Goal: Task Accomplishment & Management: Use online tool/utility

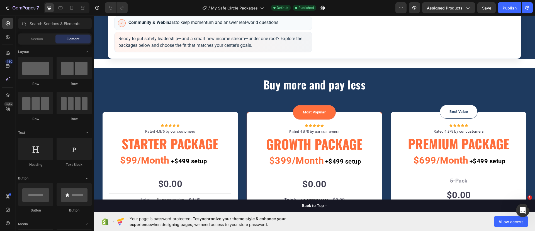
scroll to position [313, 0]
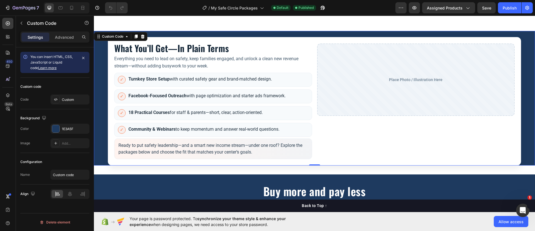
click at [153, 99] on li "✓ Facebook-Focused Outreach with page optimization and starter ads framework." at bounding box center [213, 96] width 198 height 14
click at [135, 93] on strong "Facebook-Focused Outreach" at bounding box center [157, 95] width 58 height 5
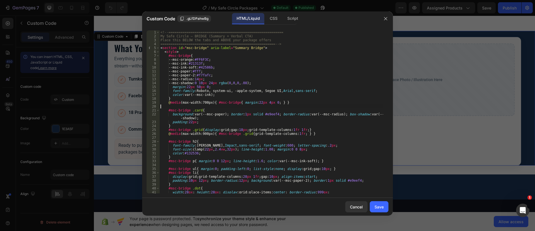
drag, startPoint x: 194, startPoint y: 107, endPoint x: 333, endPoint y: 140, distance: 143.2
click at [335, 140] on div "<!-- ========================================================= My Safe Circle —…" at bounding box center [271, 115] width 224 height 171
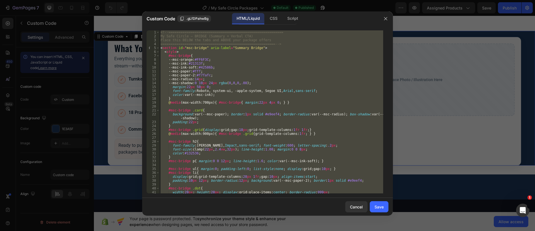
click at [192, 128] on div "<!-- ========================================================= My Safe Circle —…" at bounding box center [271, 111] width 224 height 163
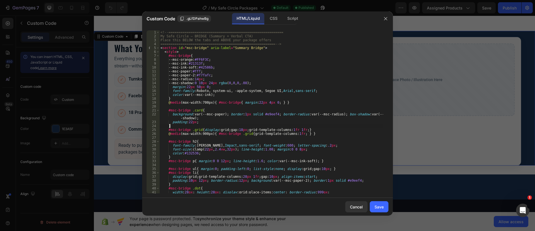
click at [192, 128] on div "<!-- ========================================================= My Safe Circle —…" at bounding box center [271, 115] width 224 height 171
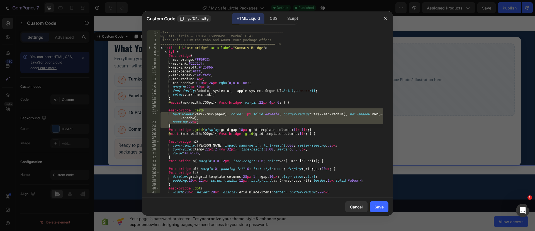
type textarea "</div> </section>"
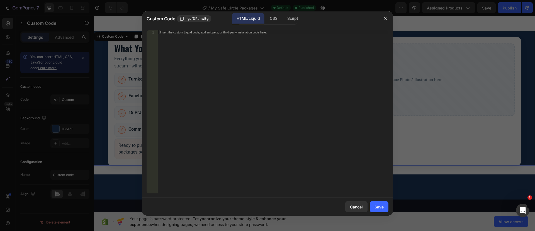
click at [176, 35] on div "Insert the custom Liquid code, add snippets, or third-party installation code h…" at bounding box center [273, 115] width 231 height 171
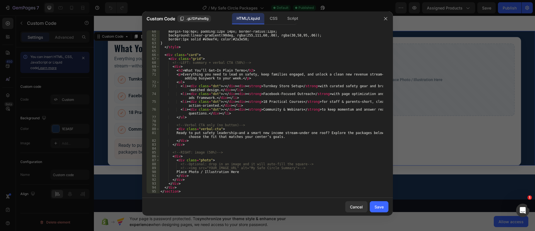
scroll to position [235, 0]
click at [377, 206] on div "Save" at bounding box center [378, 207] width 9 height 6
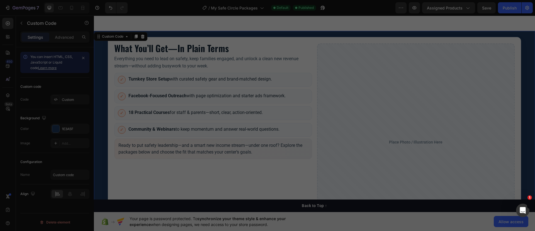
type textarea "</section>"
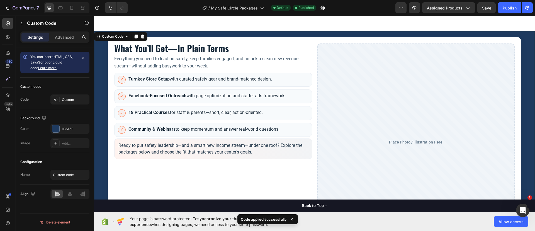
scroll to position [279, 0]
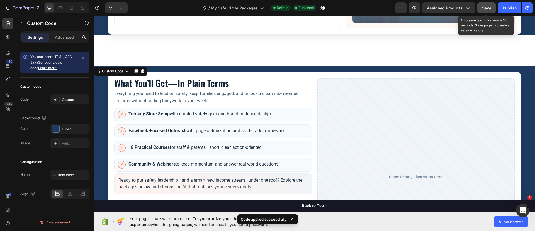
click at [487, 9] on span "Save" at bounding box center [486, 8] width 9 height 5
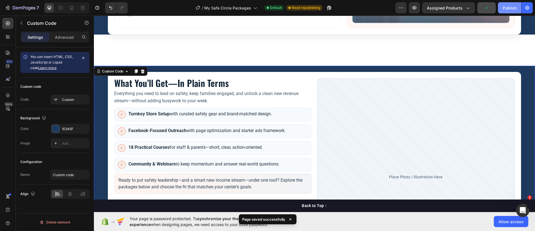
click at [507, 10] on div "Publish" at bounding box center [510, 8] width 14 height 6
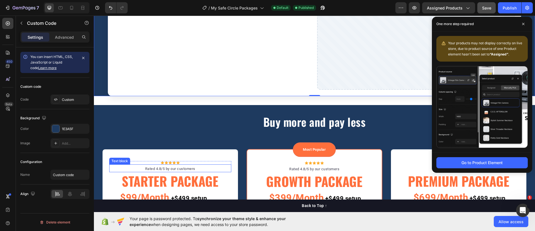
scroll to position [557, 0]
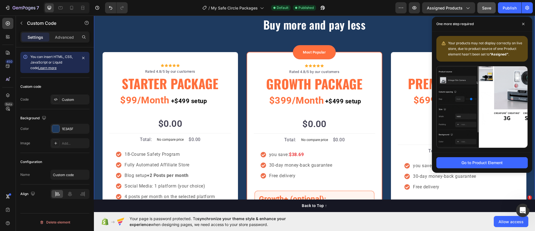
click at [97, 57] on div "Buy more and pay less Heading Row Icon Icon Icon Icon Icon Icon List Hoz Rated …" at bounding box center [314, 154] width 441 height 293
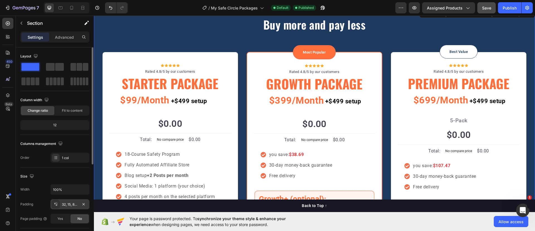
click at [70, 204] on div "32, 15, 80, 15" at bounding box center [70, 204] width 16 height 5
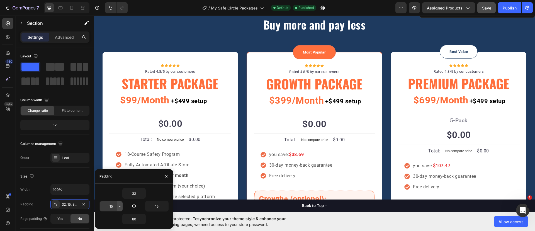
click at [119, 206] on icon "button" at bounding box center [120, 206] width 2 height 1
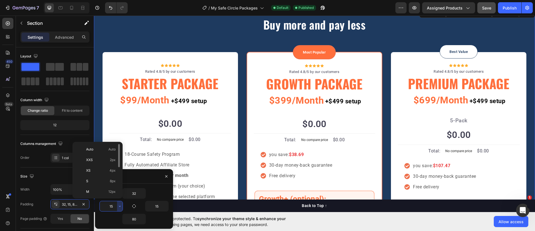
scroll to position [64, 0]
click at [112, 159] on span "32px" at bounding box center [112, 159] width 8 height 5
type input "32"
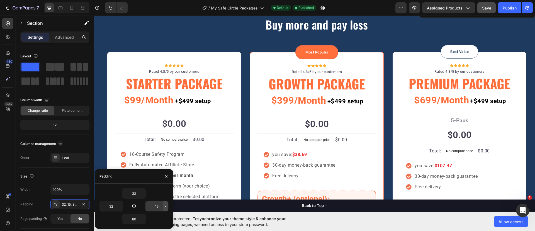
click at [165, 204] on icon "button" at bounding box center [165, 206] width 4 height 4
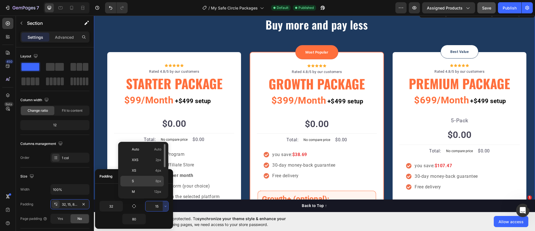
scroll to position [35, 0]
click at [152, 188] on p "2XL 32px" at bounding box center [147, 188] width 30 height 5
type input "32"
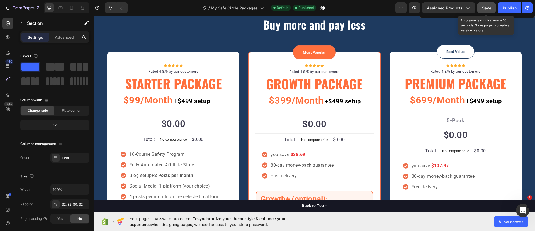
click at [485, 8] on span "Save" at bounding box center [486, 8] width 9 height 5
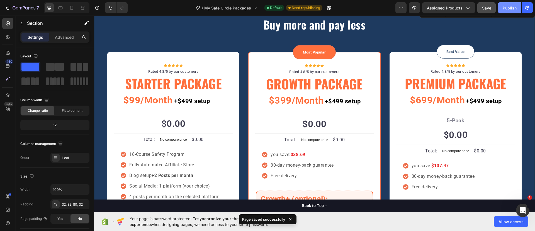
click at [504, 6] on div "Publish" at bounding box center [510, 8] width 14 height 6
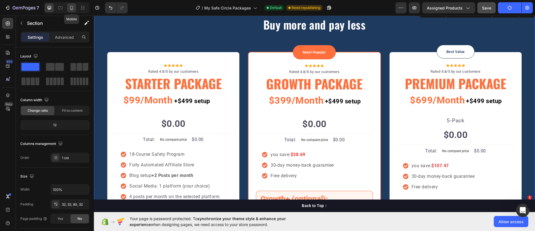
click at [73, 5] on icon at bounding box center [72, 8] width 6 height 6
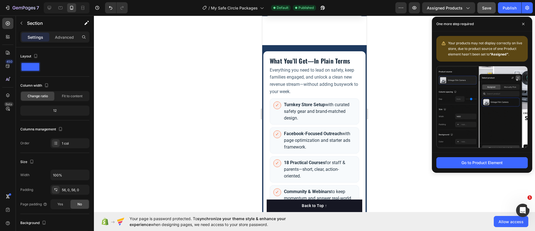
scroll to position [454, 0]
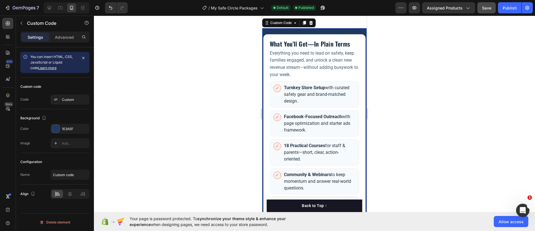
click at [295, 54] on div "What You’ll Get—In Plain Terms Everything you need to lead on safety, keep fami…" at bounding box center [314, 182] width 104 height 309
click at [61, 38] on p "Advanced" at bounding box center [64, 37] width 19 height 6
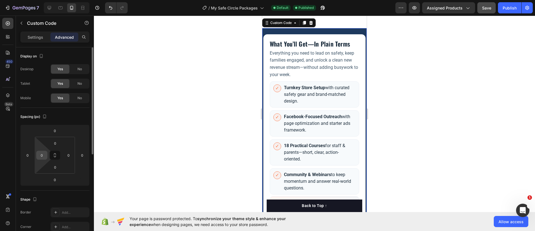
click at [41, 158] on input "0" at bounding box center [42, 155] width 8 height 8
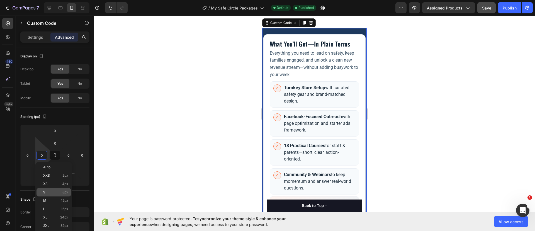
click at [54, 190] on p "S 8px" at bounding box center [55, 192] width 25 height 4
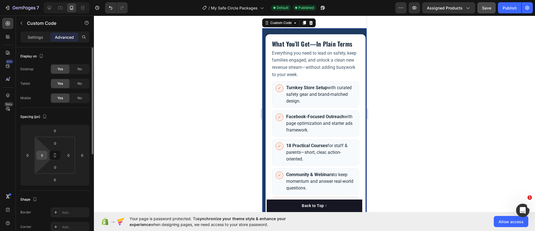
click at [46, 156] on div "8" at bounding box center [41, 155] width 11 height 9
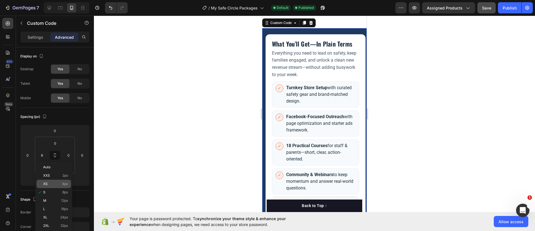
click at [70, 183] on div "XS 4px" at bounding box center [53, 184] width 35 height 8
type input "4"
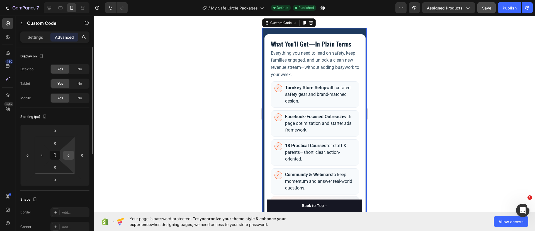
click at [70, 156] on input "0" at bounding box center [68, 155] width 8 height 8
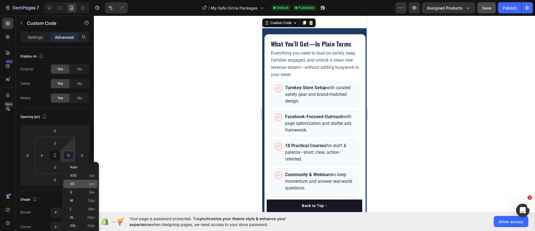
click at [75, 184] on p "XS 4px" at bounding box center [82, 184] width 25 height 4
type input "4"
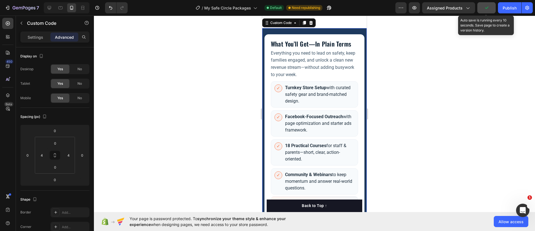
click at [488, 8] on icon "button" at bounding box center [487, 8] width 6 height 6
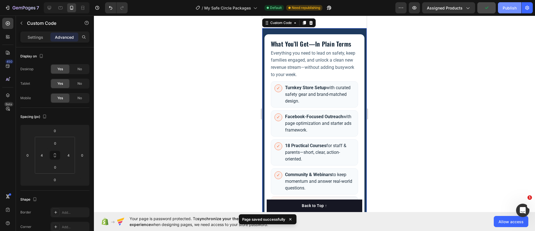
click at [510, 8] on div "Publish" at bounding box center [510, 8] width 14 height 6
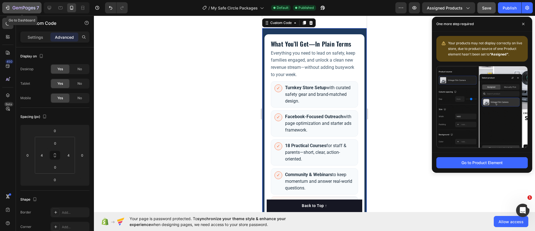
click at [10, 6] on icon "button" at bounding box center [8, 8] width 6 height 6
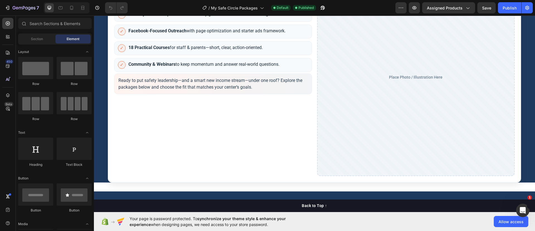
scroll to position [348, 0]
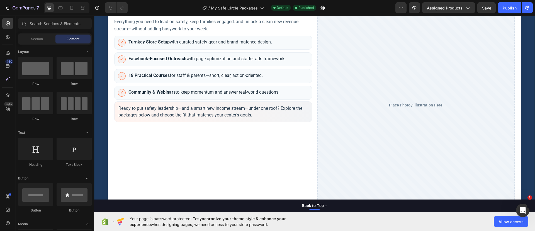
click at [199, 140] on div "What You’ll Get—In Plain Terms Everything you need to lead on safety, keep fami…" at bounding box center [213, 105] width 198 height 198
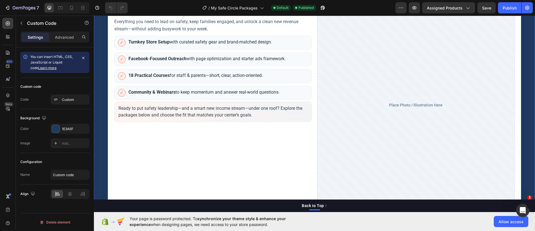
click at [199, 140] on div "What You’ll Get—In Plain Terms Everything you need to lead on safety, keep fami…" at bounding box center [213, 105] width 198 height 198
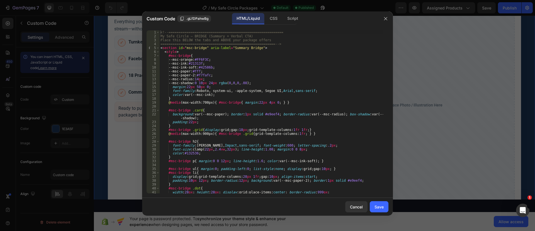
click at [205, 123] on div "<!-- ========================================================= My Safe Circle —…" at bounding box center [271, 115] width 224 height 171
type textarea "</section>"
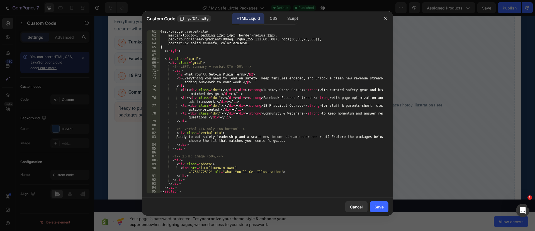
scroll to position [239, 0]
click at [383, 207] on div "Save" at bounding box center [378, 207] width 9 height 6
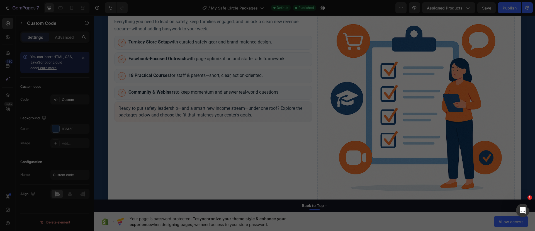
type textarea "</section>"
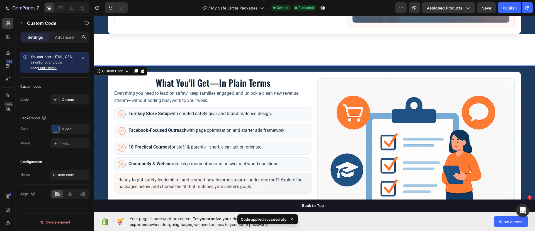
scroll to position [279, 0]
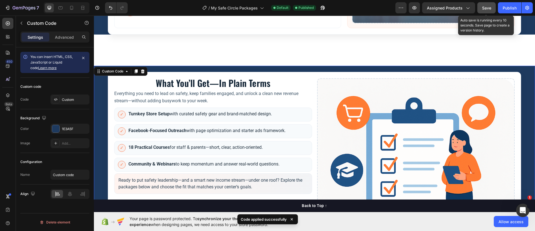
click at [487, 8] on span "Save" at bounding box center [486, 8] width 9 height 5
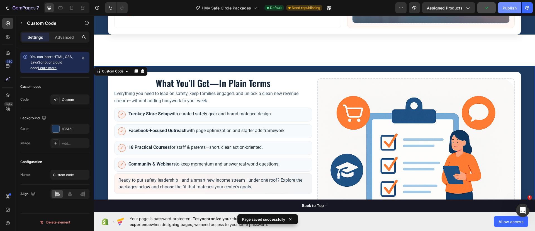
click at [508, 9] on div "Publish" at bounding box center [510, 8] width 14 height 6
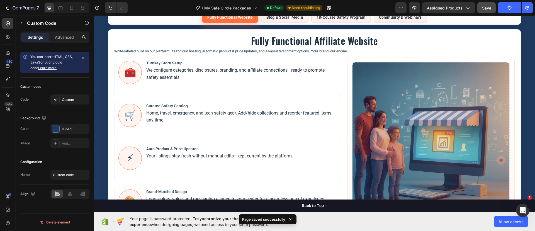
scroll to position [0, 0]
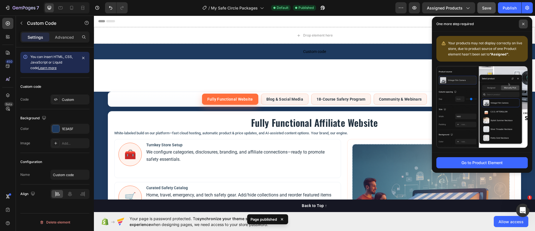
click at [520, 22] on span at bounding box center [523, 24] width 9 height 9
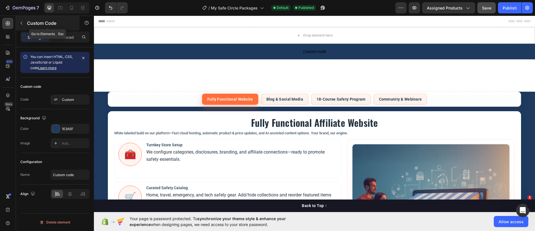
click at [24, 22] on button "button" at bounding box center [21, 23] width 9 height 9
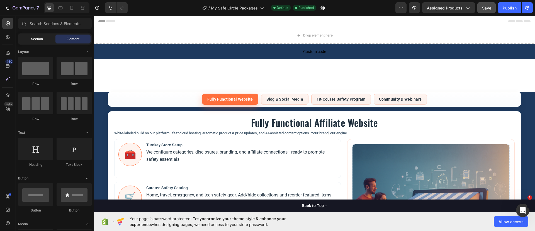
click at [35, 37] on span "Section" at bounding box center [37, 38] width 12 height 5
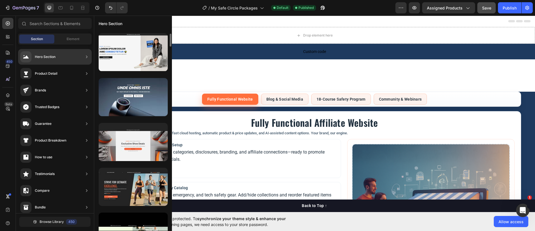
scroll to position [592, 0]
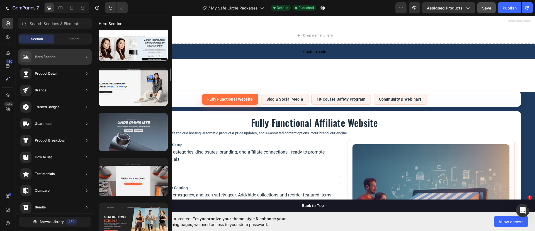
click at [145, 149] on div at bounding box center [133, 132] width 69 height 38
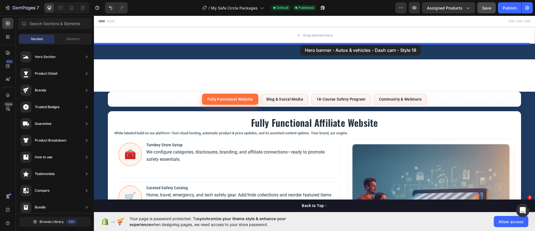
drag, startPoint x: 238, startPoint y: 160, endPoint x: 300, endPoint y: 45, distance: 130.9
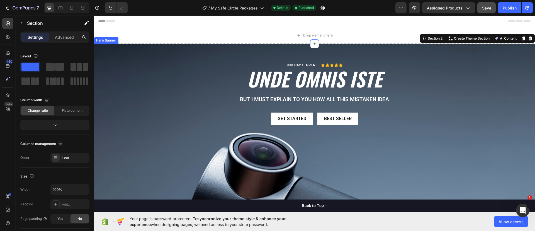
scroll to position [104, 0]
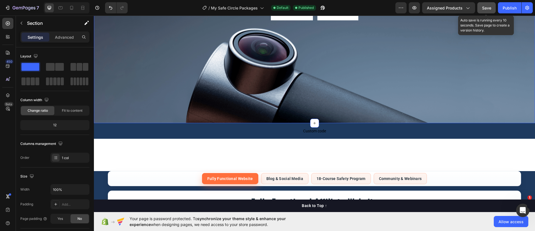
click at [485, 8] on span "Save" at bounding box center [486, 8] width 9 height 5
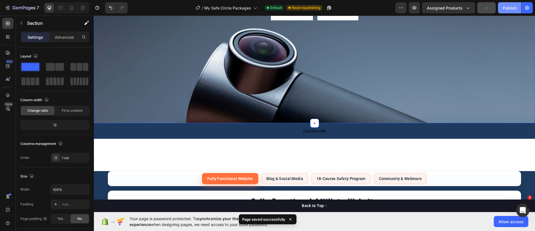
click at [511, 8] on div "Publish" at bounding box center [510, 8] width 14 height 6
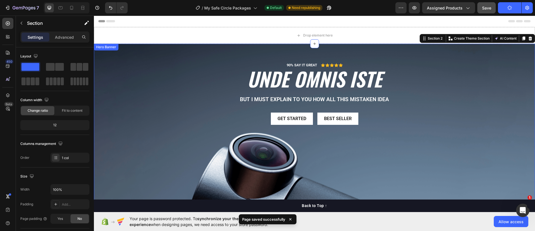
scroll to position [70, 0]
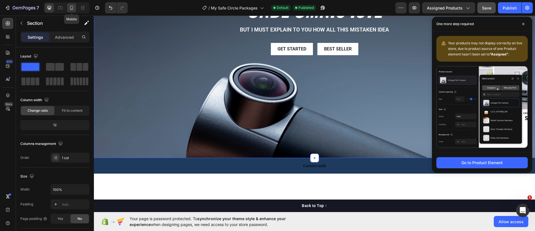
click at [72, 8] on icon at bounding box center [72, 8] width 6 height 6
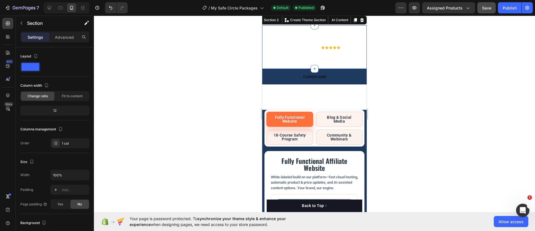
scroll to position [9, 0]
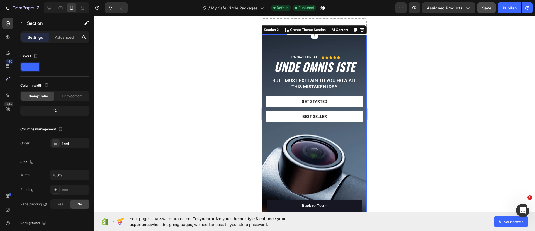
click at [264, 147] on div "Background Image" at bounding box center [314, 128] width 104 height 186
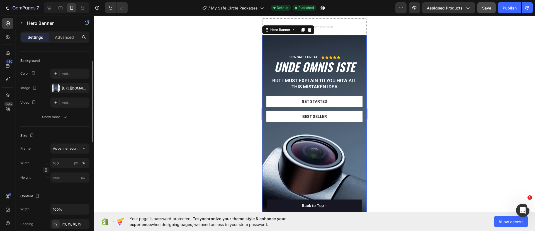
scroll to position [104, 0]
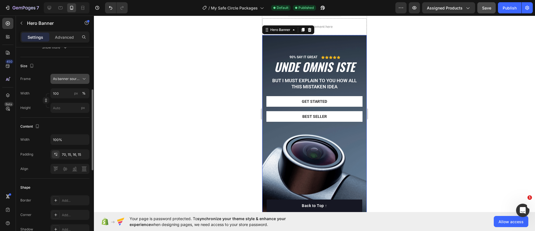
click at [82, 77] on icon at bounding box center [84, 79] width 6 height 6
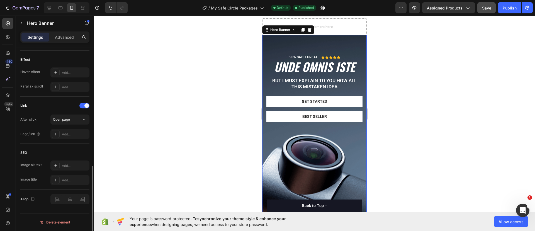
scroll to position [188, 0]
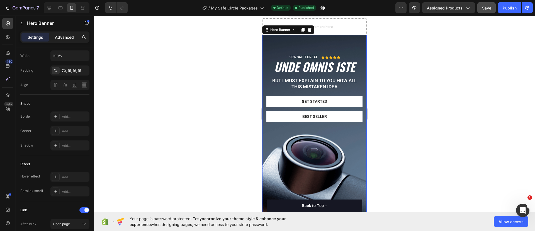
click at [66, 38] on p "Advanced" at bounding box center [64, 37] width 19 height 6
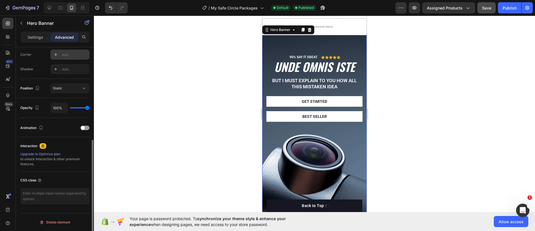
scroll to position [172, 0]
click at [39, 37] on p "Settings" at bounding box center [36, 37] width 16 height 6
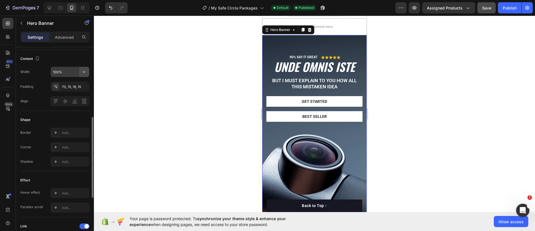
click at [83, 70] on icon "button" at bounding box center [84, 72] width 6 height 6
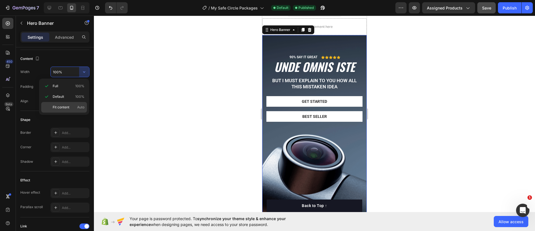
click at [70, 105] on p "Fit content Auto" at bounding box center [69, 107] width 32 height 5
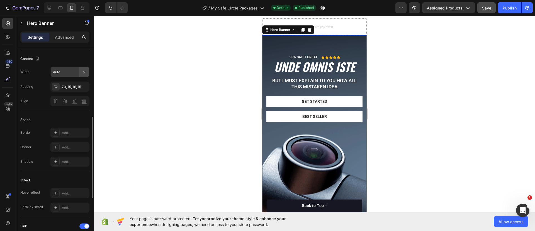
click at [87, 72] on icon "button" at bounding box center [84, 72] width 6 height 6
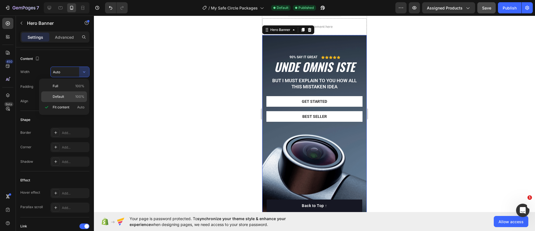
click at [62, 94] on span "Default" at bounding box center [58, 96] width 11 height 5
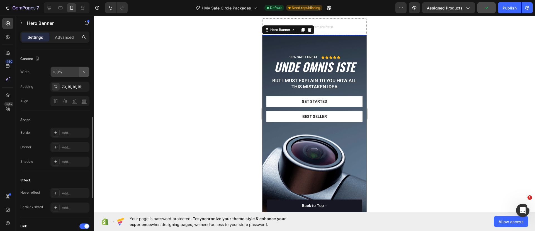
click at [80, 72] on button "button" at bounding box center [84, 72] width 10 height 10
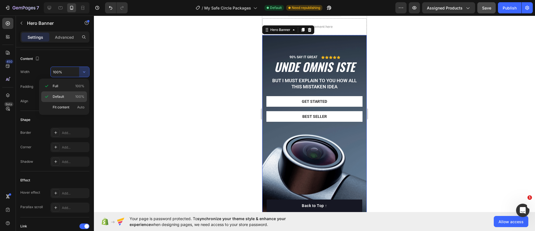
click at [48, 97] on icon at bounding box center [47, 97] width 6 height 6
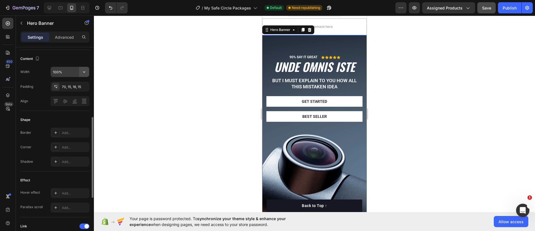
click at [81, 75] on button "button" at bounding box center [84, 72] width 10 height 10
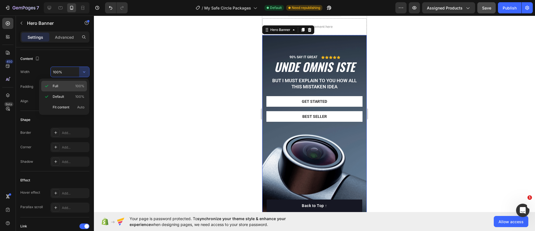
click at [47, 86] on icon at bounding box center [46, 86] width 3 height 2
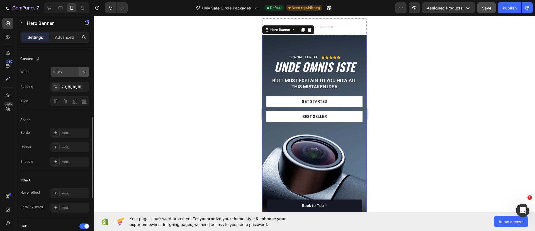
click at [80, 73] on button "button" at bounding box center [84, 72] width 10 height 10
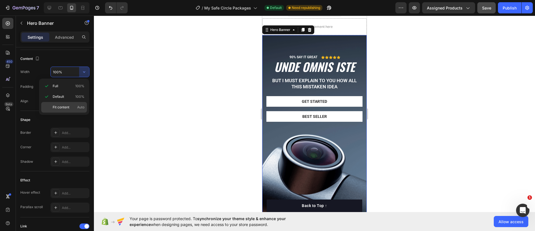
click at [65, 108] on span "Fit content" at bounding box center [61, 107] width 17 height 5
type input "Auto"
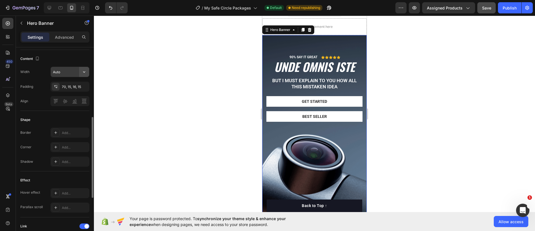
click at [84, 71] on icon "button" at bounding box center [84, 72] width 6 height 6
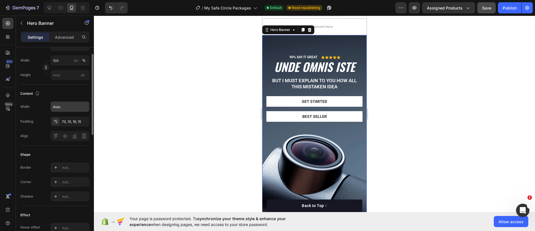
scroll to position [103, 0]
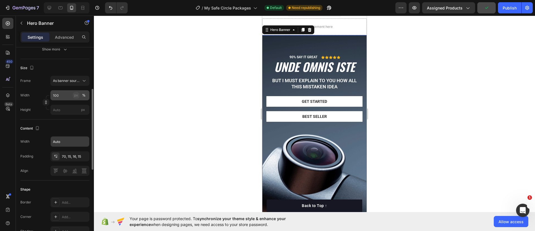
click at [79, 94] on button "px" at bounding box center [76, 95] width 7 height 7
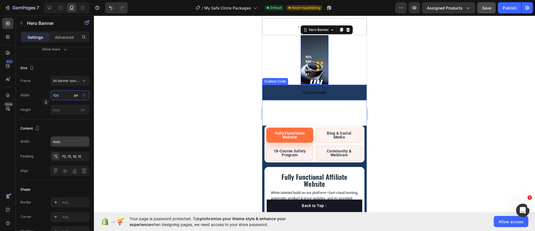
scroll to position [0, 0]
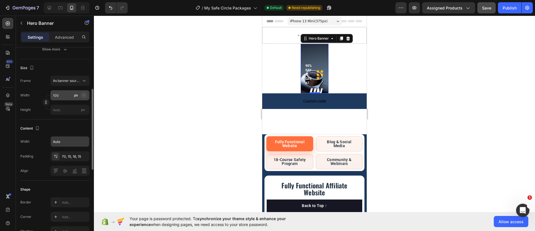
click at [84, 97] on div "%" at bounding box center [83, 95] width 3 height 5
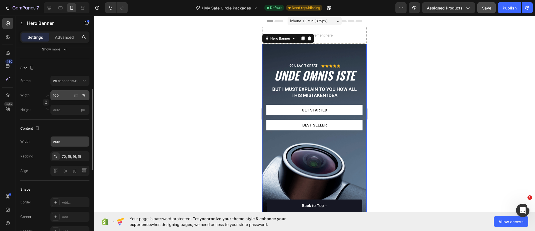
click at [84, 97] on div "%" at bounding box center [83, 95] width 3 height 5
click at [77, 96] on div "px" at bounding box center [76, 95] width 4 height 5
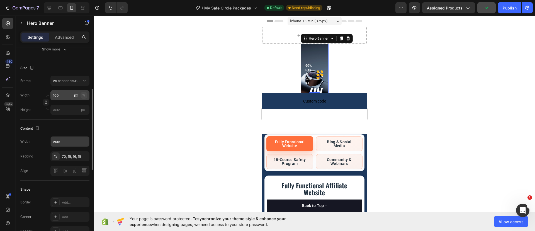
click at [85, 95] on div "%" at bounding box center [83, 95] width 3 height 5
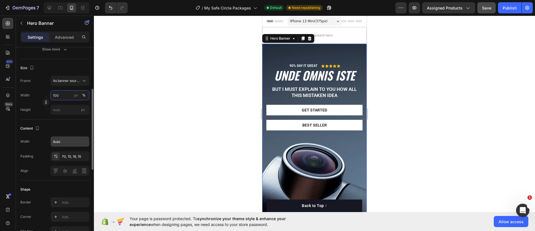
click at [70, 94] on input "100" at bounding box center [69, 95] width 39 height 10
click at [62, 118] on span "Default" at bounding box center [58, 118] width 11 height 5
click at [70, 97] on input "100" at bounding box center [69, 95] width 39 height 10
click at [68, 106] on p "Full 100%" at bounding box center [69, 108] width 32 height 5
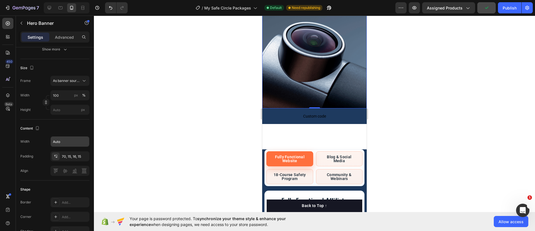
scroll to position [104, 0]
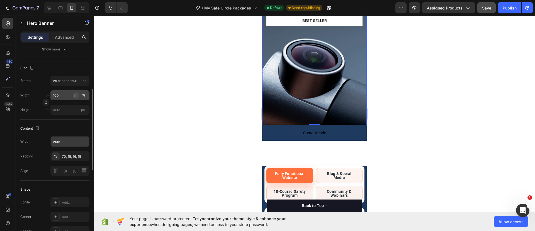
click at [77, 94] on div "px" at bounding box center [76, 95] width 4 height 5
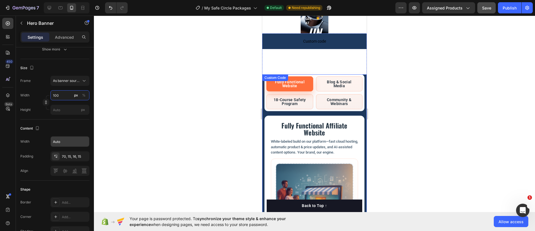
scroll to position [0, 0]
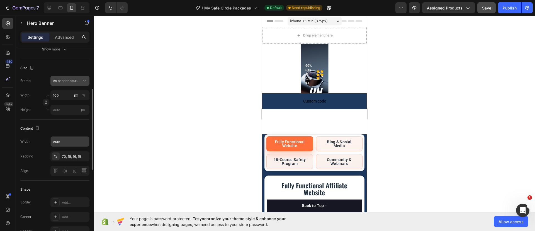
click at [84, 80] on icon at bounding box center [84, 81] width 6 height 6
click at [74, 102] on div "Custom" at bounding box center [69, 104] width 32 height 5
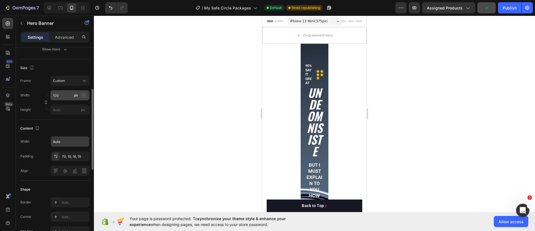
click at [82, 93] on div "%" at bounding box center [83, 95] width 3 height 5
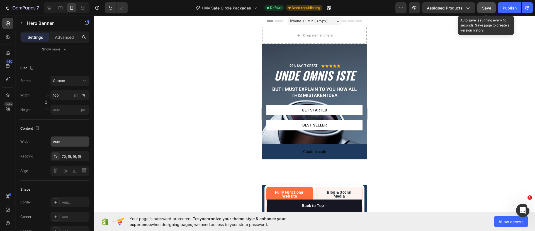
click at [488, 6] on span "Save" at bounding box center [486, 8] width 9 height 5
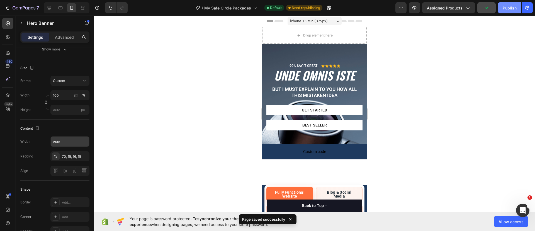
click at [509, 7] on div "Publish" at bounding box center [510, 8] width 14 height 6
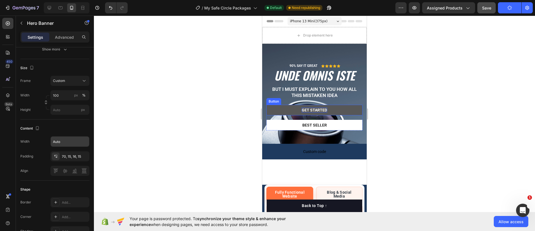
click at [308, 111] on div "Get started" at bounding box center [314, 110] width 25 height 5
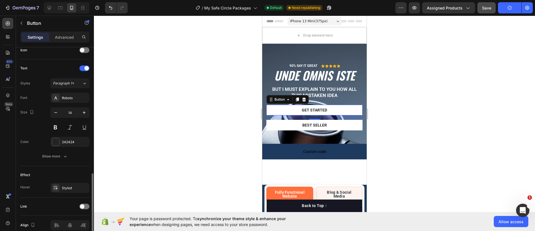
scroll to position [200, 0]
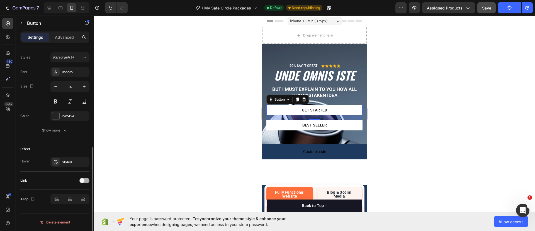
click at [87, 181] on div at bounding box center [84, 181] width 10 height 6
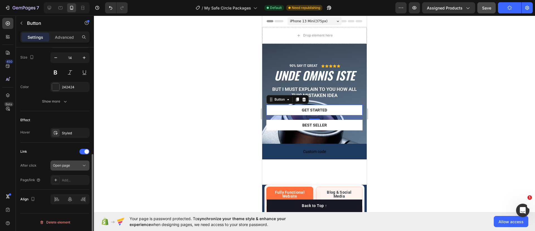
click at [81, 164] on div "Open page" at bounding box center [67, 165] width 28 height 5
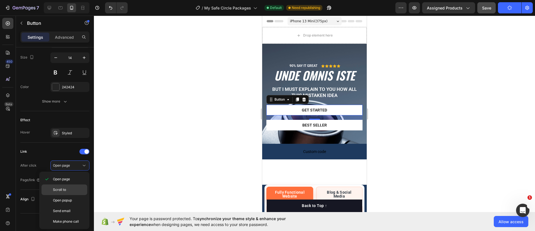
click at [73, 188] on p "Scroll to" at bounding box center [69, 189] width 32 height 5
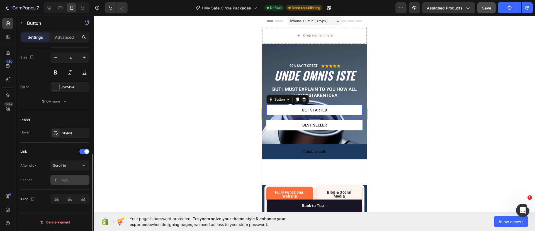
click at [53, 179] on icon at bounding box center [55, 180] width 4 height 4
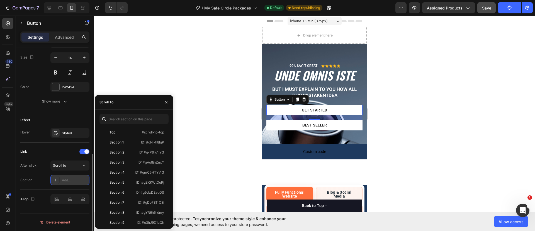
click at [53, 179] on icon at bounding box center [55, 180] width 4 height 4
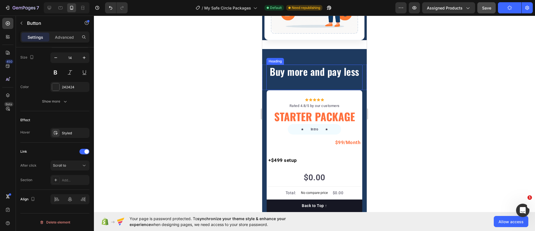
scroll to position [836, 0]
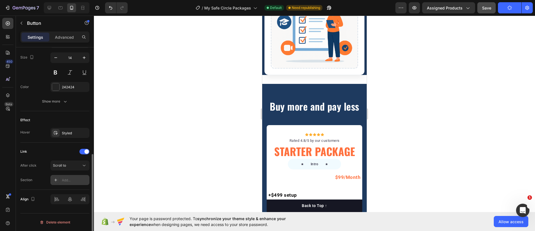
click at [83, 179] on div "Add..." at bounding box center [75, 180] width 26 height 5
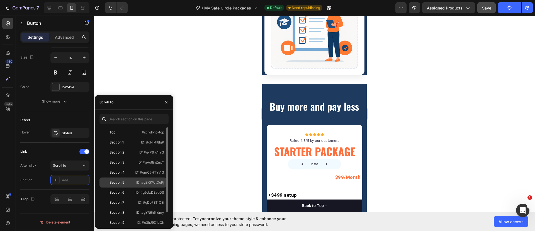
click at [116, 180] on div "Section 5" at bounding box center [116, 182] width 15 height 5
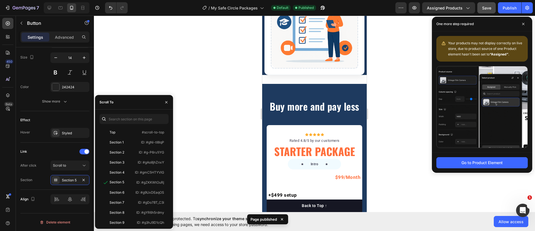
click at [218, 112] on div at bounding box center [314, 123] width 441 height 215
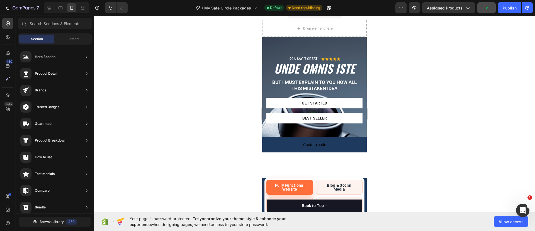
scroll to position [0, 0]
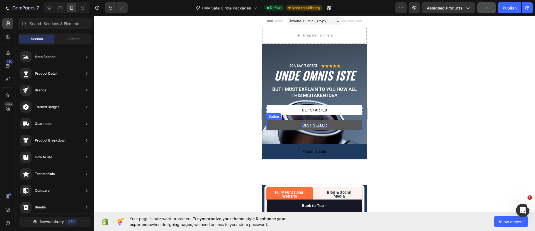
click at [313, 125] on div "Best Seller" at bounding box center [314, 125] width 25 height 5
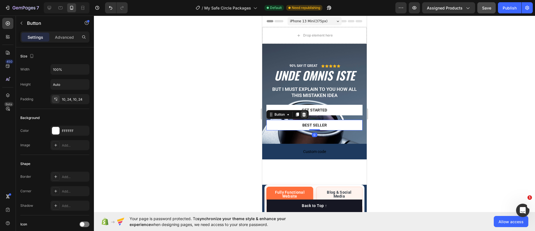
click at [303, 114] on icon at bounding box center [304, 115] width 4 height 4
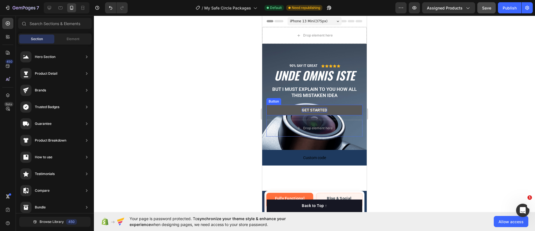
click at [315, 111] on div "Get started" at bounding box center [314, 110] width 25 height 5
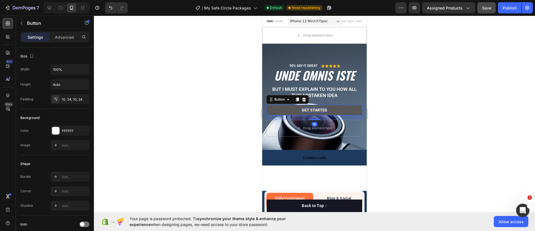
click at [315, 109] on div "Get started" at bounding box center [314, 110] width 25 height 5
click at [315, 109] on p "Get started" at bounding box center [314, 110] width 25 height 5
click at [287, 113] on link "BUY NOW" at bounding box center [314, 110] width 96 height 11
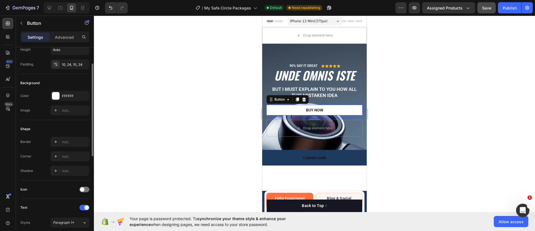
scroll to position [139, 0]
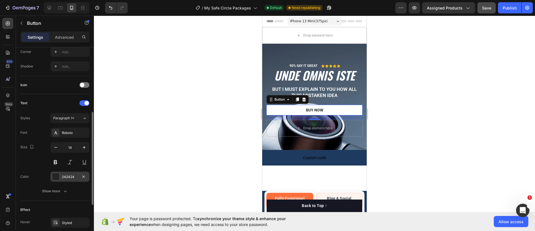
click at [56, 174] on div at bounding box center [55, 176] width 7 height 7
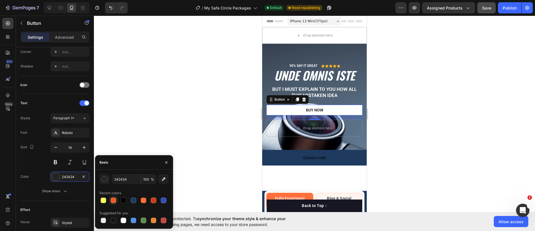
click at [114, 200] on div at bounding box center [114, 201] width 6 height 6
click at [142, 201] on div at bounding box center [144, 201] width 6 height 6
click at [123, 200] on div at bounding box center [124, 201] width 6 height 6
type input "000000"
click at [63, 192] on icon "button" at bounding box center [65, 191] width 6 height 6
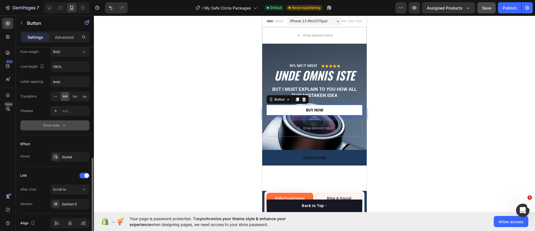
scroll to position [303, 0]
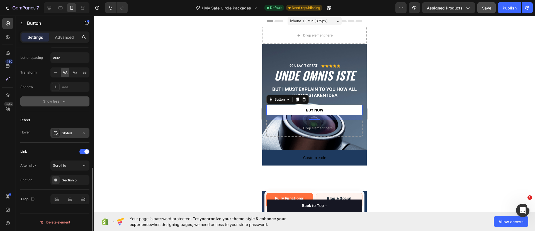
click at [63, 131] on div "Styled" at bounding box center [70, 133] width 16 height 5
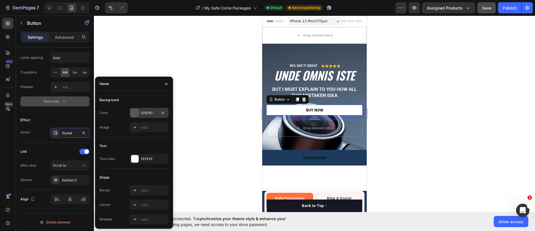
click at [138, 111] on div at bounding box center [134, 112] width 7 height 7
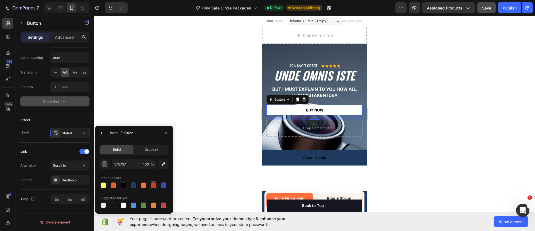
click at [152, 184] on div at bounding box center [154, 185] width 6 height 6
type input "CC3F18"
click at [81, 117] on div "Effect" at bounding box center [54, 120] width 69 height 9
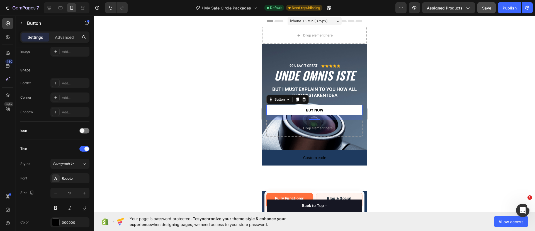
scroll to position [0, 0]
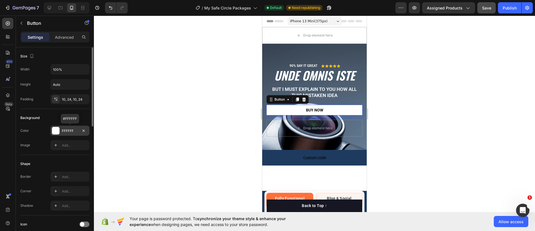
click at [60, 130] on div "FFFFFF" at bounding box center [69, 131] width 39 height 10
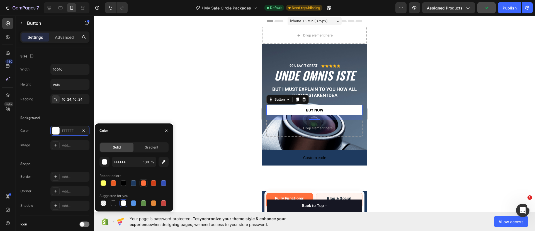
click at [143, 182] on div at bounding box center [144, 183] width 6 height 6
type input "FF6F3C"
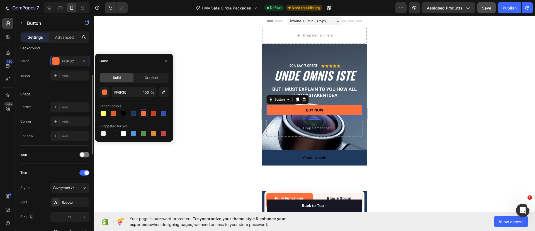
scroll to position [139, 0]
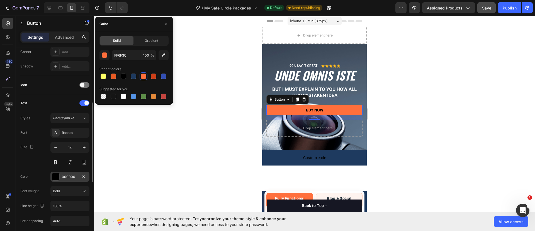
click at [58, 176] on div at bounding box center [55, 176] width 7 height 7
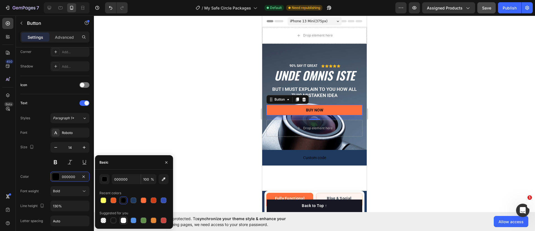
click at [125, 220] on div at bounding box center [124, 221] width 6 height 6
type input "FFFFFF"
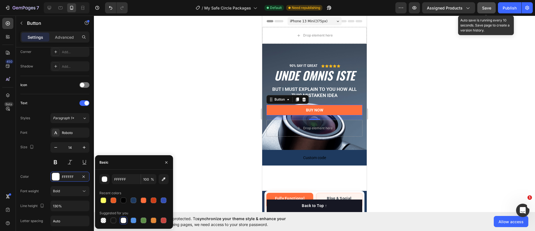
click at [492, 10] on button "Save" at bounding box center [486, 7] width 18 height 11
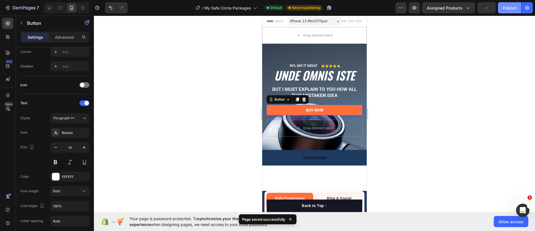
click at [508, 9] on div "Publish" at bounding box center [510, 8] width 14 height 6
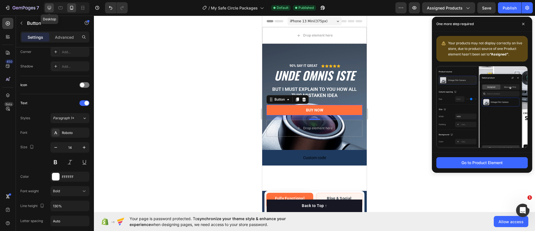
click at [49, 6] on icon at bounding box center [50, 8] width 4 height 4
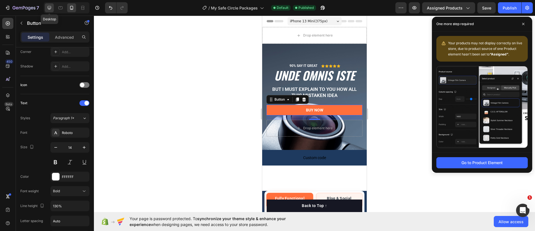
type input "Auto"
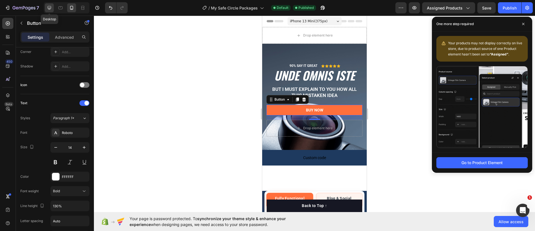
type input "16"
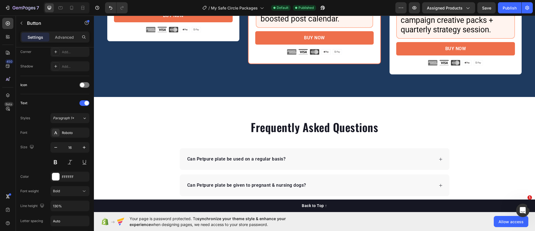
scroll to position [983, 0]
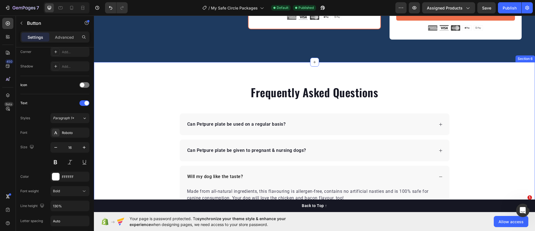
click at [109, 67] on div "Frequently Asked Questions Heading Can Petpure plate be used on a regular basis…" at bounding box center [314, 185] width 441 height 247
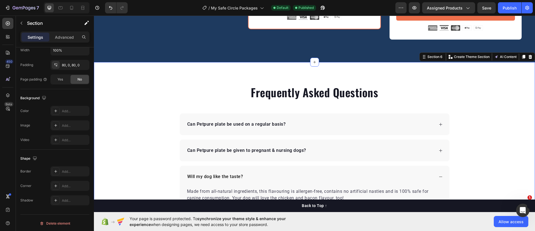
scroll to position [0, 0]
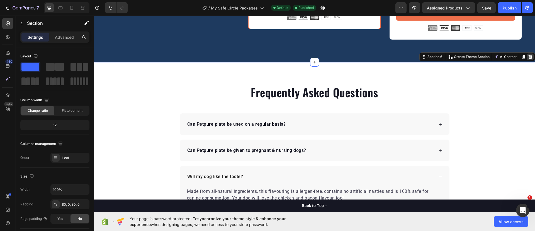
click at [528, 57] on icon at bounding box center [530, 57] width 4 height 4
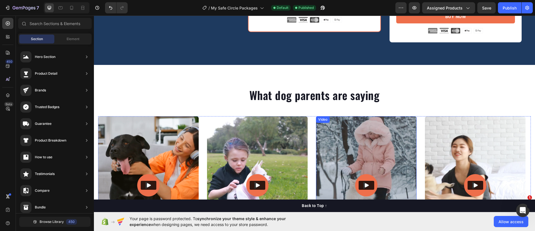
scroll to position [983, 0]
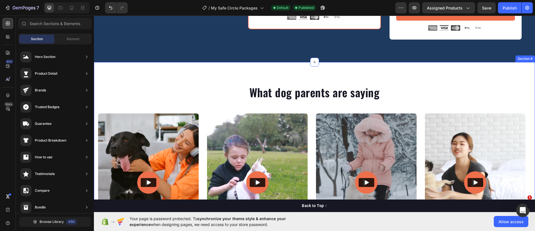
click at [467, 77] on div "What dog parents are saying Heading Video Video Video Video Video Carousel Row …" at bounding box center [314, 174] width 441 height 224
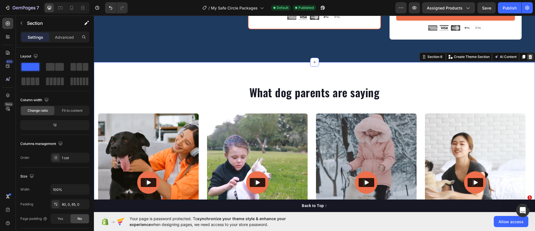
click at [528, 57] on icon at bounding box center [530, 57] width 4 height 4
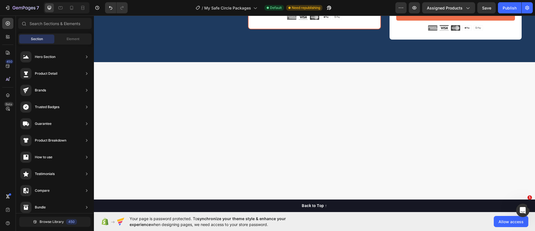
click at [291, 112] on div at bounding box center [314, 216] width 441 height 265
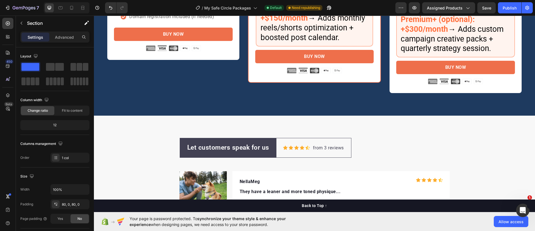
scroll to position [913, 0]
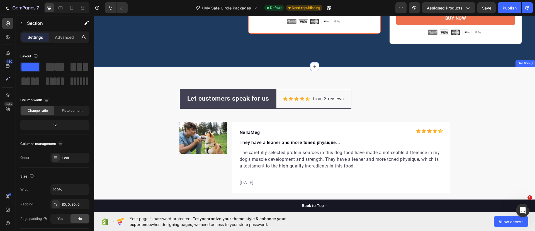
scroll to position [983, 0]
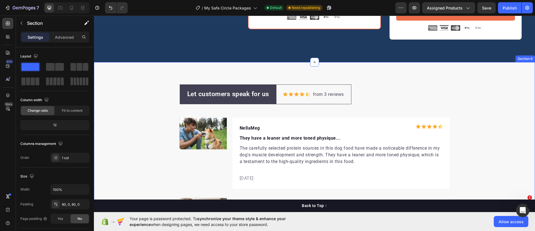
click at [490, 66] on div "Let customers speak for us Text block Row Icon Icon Icon Icon Icon Icon List Ho…" at bounding box center [314, 216] width 441 height 309
click at [495, 67] on div "Let customers speak for us Text block Row Icon Icon Icon Icon Icon Icon List Ho…" at bounding box center [314, 216] width 441 height 309
click at [466, 83] on div "Let customers speak for us Text block Row Icon Icon Icon Icon Icon Icon List Ho…" at bounding box center [314, 216] width 441 height 309
click at [519, 65] on div "Let customers speak for us Text block Row Icon Icon Icon Icon Icon Icon List Ho…" at bounding box center [314, 216] width 441 height 309
click at [487, 83] on div "Let customers speak for us Text block Row Icon Icon Icon Icon Icon Icon List Ho…" at bounding box center [314, 216] width 441 height 309
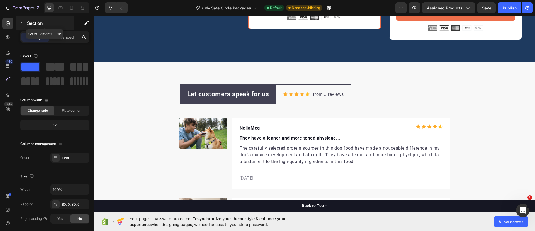
click at [22, 21] on icon "button" at bounding box center [21, 23] width 4 height 4
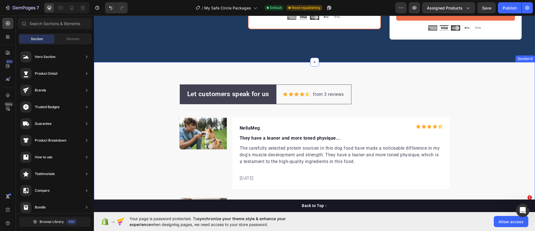
click at [178, 67] on div "Let customers speak for us Text block Row Icon Icon Icon Icon Icon Icon List Ho…" at bounding box center [314, 216] width 441 height 309
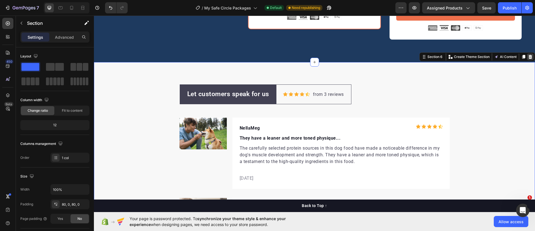
click at [528, 56] on icon at bounding box center [530, 57] width 4 height 4
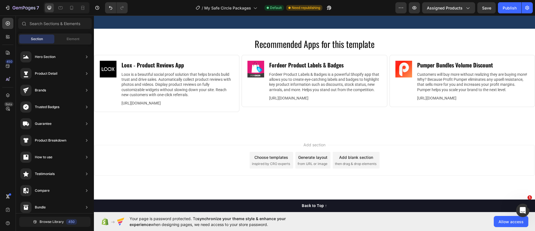
scroll to position [1018, 0]
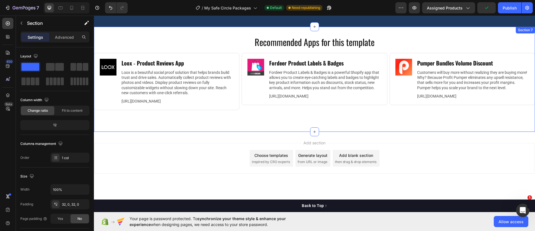
click at [516, 32] on div "Section 7" at bounding box center [525, 30] width 19 height 7
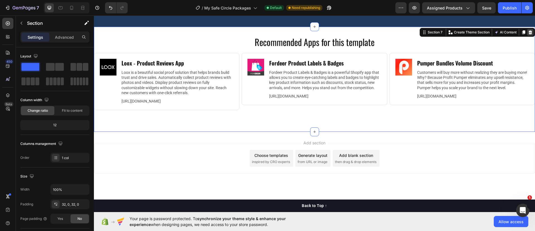
click at [528, 31] on icon at bounding box center [530, 32] width 4 height 4
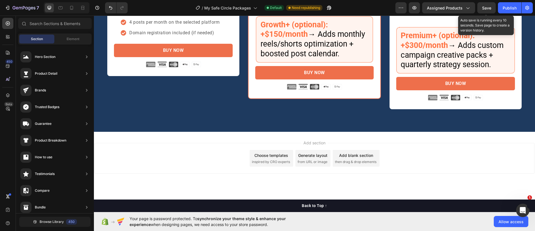
click at [488, 6] on span "Save" at bounding box center [486, 8] width 9 height 5
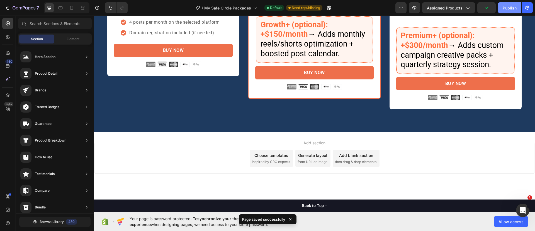
click at [508, 9] on div "Publish" at bounding box center [510, 8] width 14 height 6
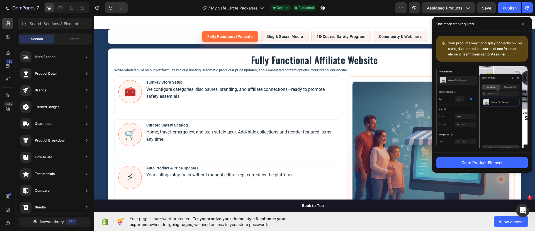
scroll to position [217, 0]
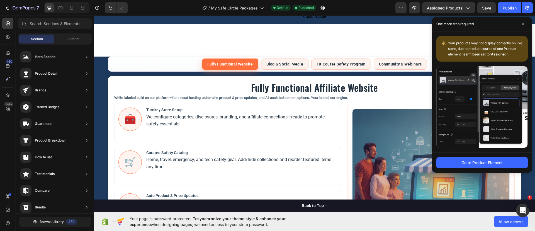
drag, startPoint x: 522, startPoint y: 21, endPoint x: 511, endPoint y: 26, distance: 12.6
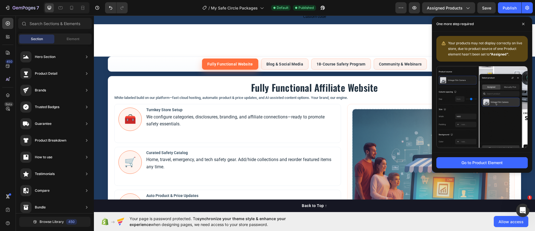
click at [522, 21] on span at bounding box center [523, 24] width 9 height 9
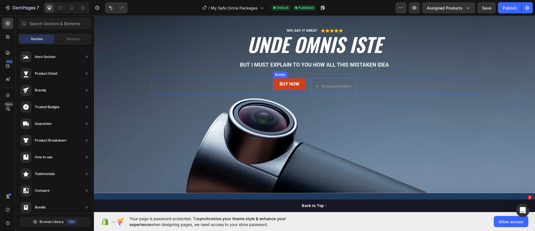
scroll to position [35, 0]
click at [72, 8] on icon at bounding box center [72, 8] width 6 height 6
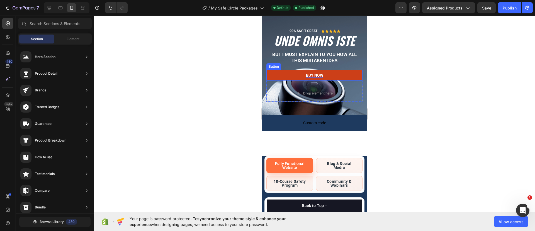
click at [308, 75] on p "BUY NOW" at bounding box center [314, 75] width 17 height 5
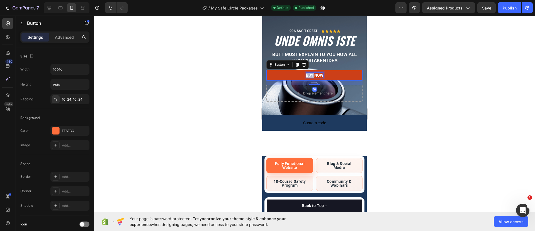
click at [308, 75] on p "BUY NOW" at bounding box center [314, 75] width 17 height 5
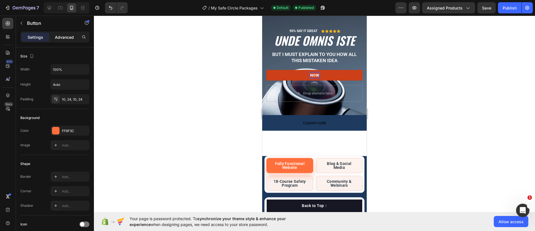
click at [66, 34] on p "Advanced" at bounding box center [64, 37] width 19 height 6
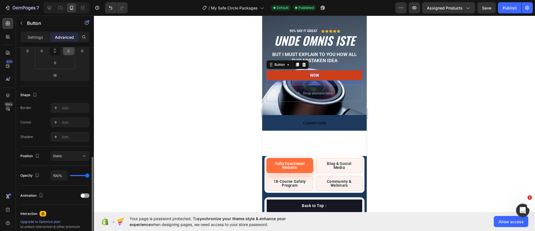
scroll to position [172, 0]
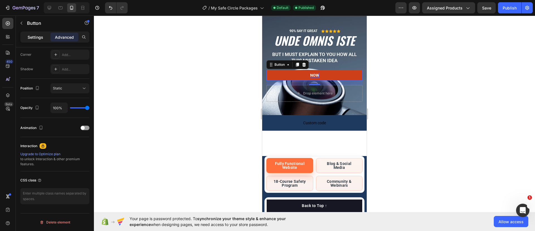
click at [28, 34] on p "Settings" at bounding box center [36, 37] width 16 height 6
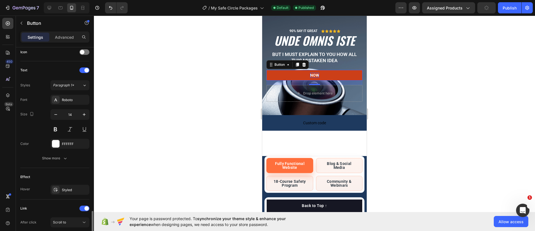
scroll to position [229, 0]
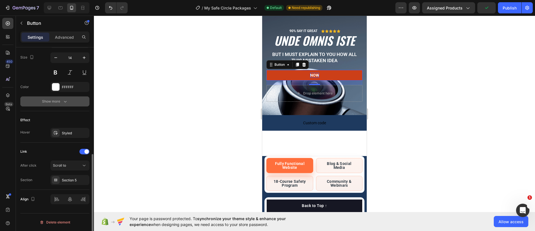
click at [64, 101] on icon "button" at bounding box center [65, 102] width 3 height 2
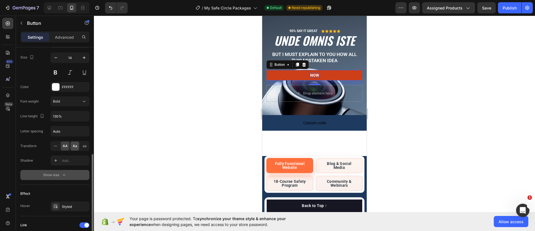
click at [75, 147] on span "Aa" at bounding box center [75, 145] width 4 height 5
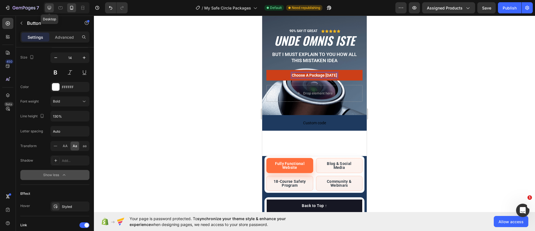
click at [47, 7] on icon at bounding box center [50, 8] width 6 height 6
type input "Auto"
type input "16"
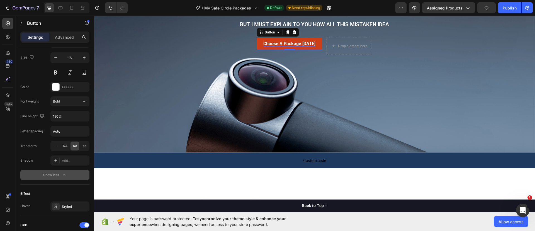
scroll to position [77, 0]
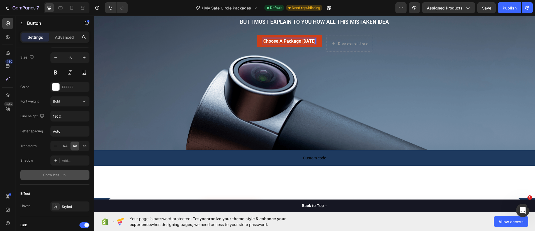
click at [257, 45] on link "Choose a Package [DATE]" at bounding box center [289, 41] width 65 height 13
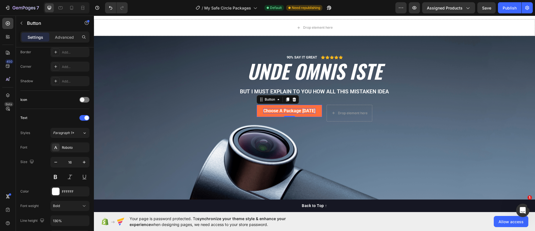
scroll to position [0, 0]
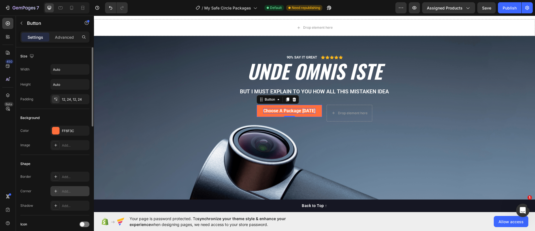
click at [73, 192] on div "Add..." at bounding box center [75, 191] width 26 height 5
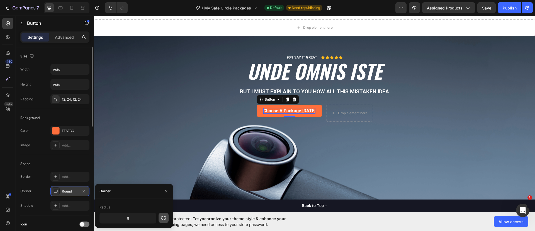
click at [162, 219] on icon "button" at bounding box center [163, 217] width 4 height 3
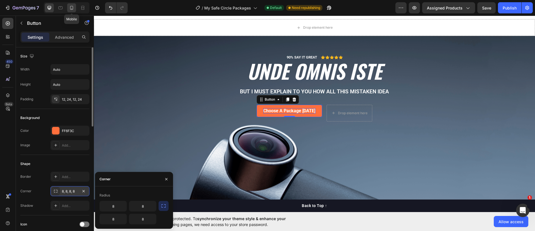
click at [72, 8] on icon at bounding box center [72, 8] width 6 height 6
type input "100%"
type input "14"
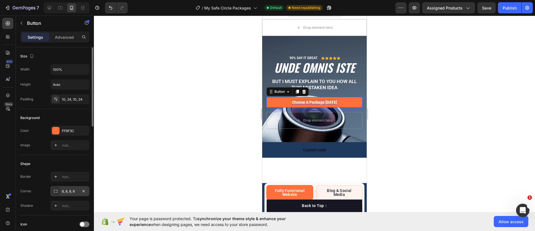
scroll to position [70, 0]
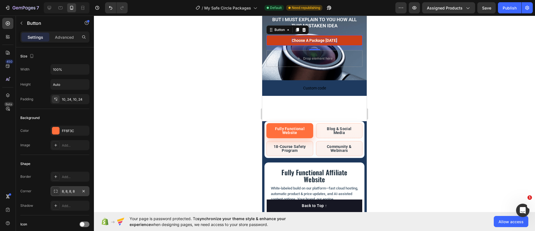
click at [304, 43] on link "Choose a Package [DATE]" at bounding box center [314, 40] width 96 height 11
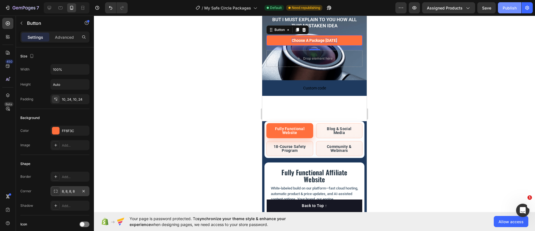
click at [508, 8] on div "Publish" at bounding box center [510, 8] width 14 height 6
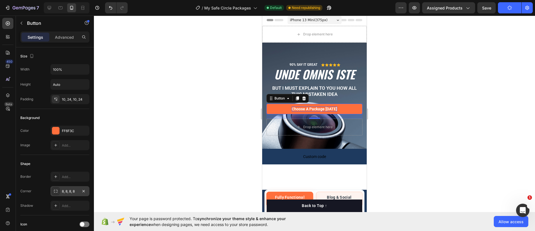
scroll to position [0, 0]
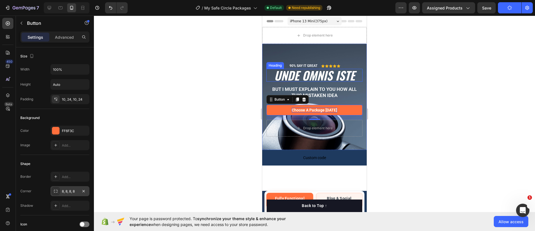
click at [327, 80] on h2 "unde omnis iste" at bounding box center [314, 75] width 96 height 13
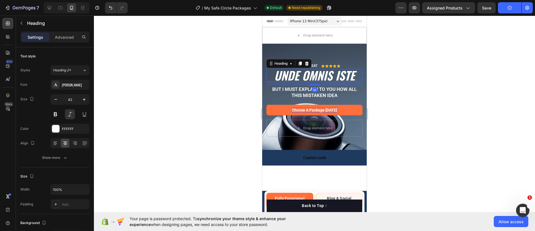
click at [327, 80] on h2 "unde omnis iste" at bounding box center [314, 75] width 96 height 13
click at [327, 80] on p "unde omnis iste" at bounding box center [314, 75] width 95 height 12
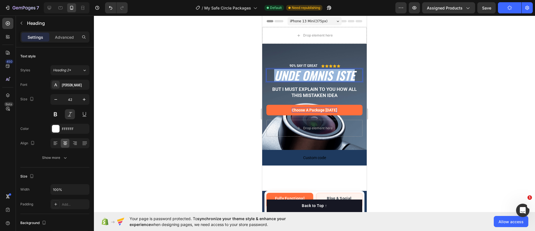
click at [327, 80] on p "unde omnis iste" at bounding box center [314, 75] width 95 height 12
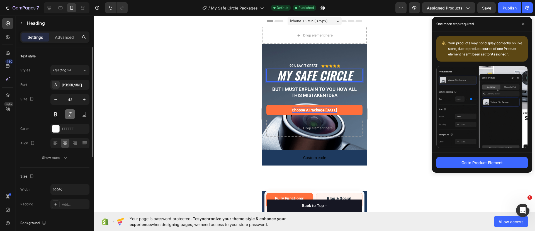
click at [71, 114] on button at bounding box center [70, 114] width 10 height 10
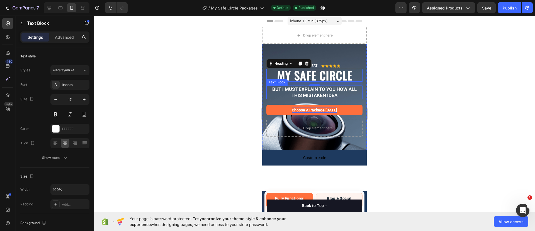
click at [314, 95] on p "But I must explain to you how all this mistaken idea" at bounding box center [314, 92] width 95 height 12
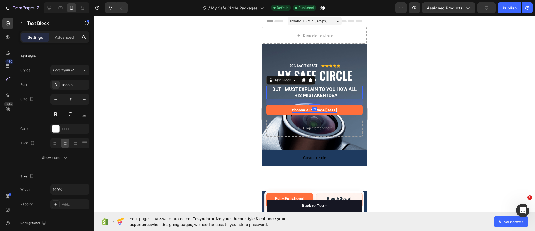
click at [315, 94] on p "But I must explain to you how all this mistaken idea" at bounding box center [314, 92] width 95 height 12
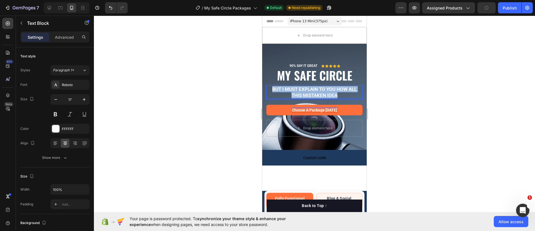
click at [315, 94] on p "But I must explain to you how all this mistaken idea" at bounding box center [314, 92] width 95 height 12
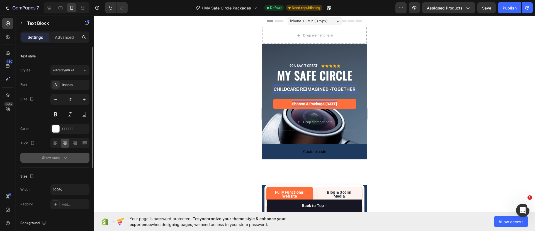
click at [55, 160] on button "Show more" at bounding box center [54, 158] width 69 height 10
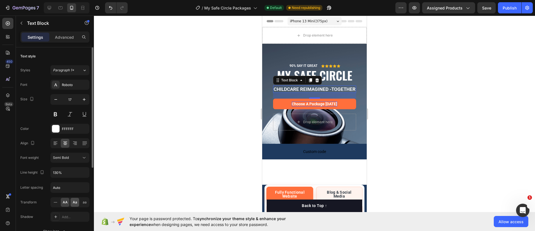
click at [73, 204] on span "Aa" at bounding box center [75, 202] width 4 height 5
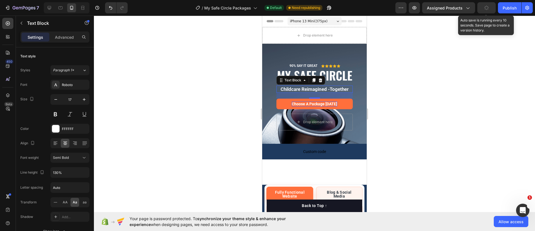
click at [486, 10] on button "button" at bounding box center [486, 7] width 18 height 11
click at [487, 6] on icon "button" at bounding box center [487, 8] width 6 height 6
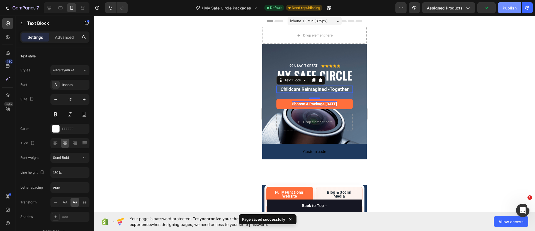
click at [509, 9] on div "Publish" at bounding box center [510, 8] width 14 height 6
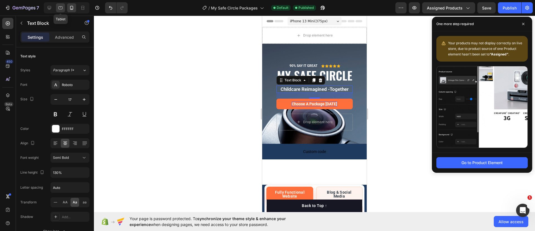
click at [61, 6] on icon at bounding box center [61, 8] width 6 height 6
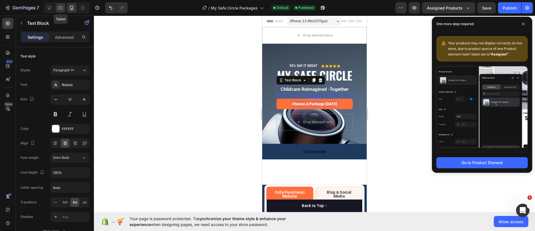
type input "19"
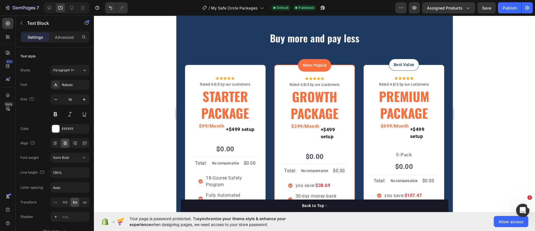
scroll to position [687, 0]
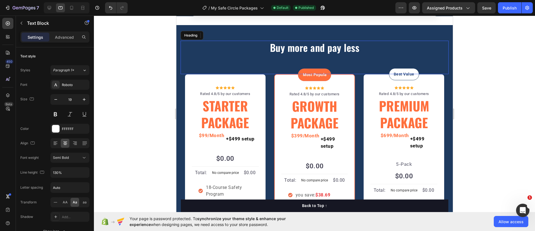
click at [299, 47] on p "Buy more and pay less" at bounding box center [314, 47] width 267 height 13
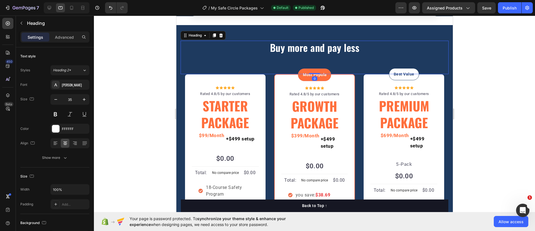
click at [300, 47] on p "Buy more and pay less" at bounding box center [314, 47] width 267 height 13
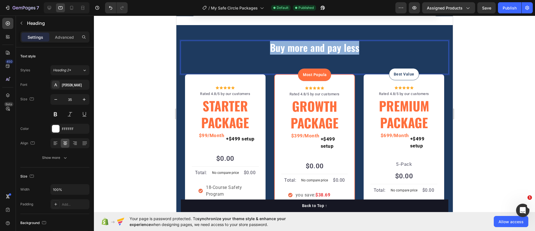
click at [300, 47] on p "Buy more and pay less" at bounding box center [314, 47] width 267 height 13
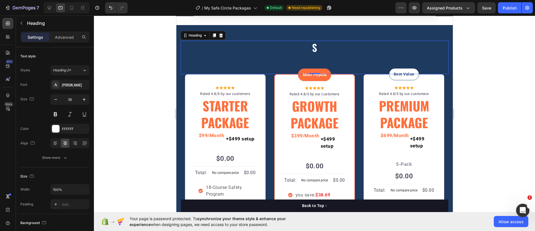
click at [315, 48] on p "S" at bounding box center [314, 47] width 267 height 13
click at [269, 47] on p "Choose from 3 Simple Plans" at bounding box center [314, 47] width 267 height 13
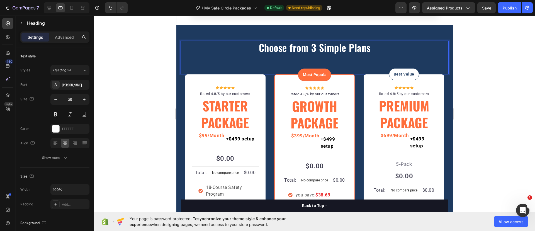
click at [325, 58] on div "Choose from 3 Simple Plans Heading 0" at bounding box center [314, 57] width 268 height 33
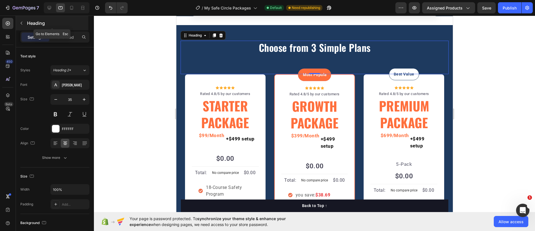
click at [21, 22] on icon "button" at bounding box center [21, 23] width 4 height 4
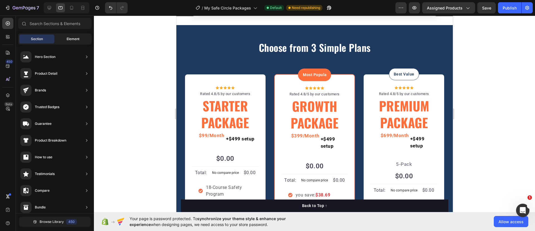
click at [72, 40] on span "Element" at bounding box center [73, 38] width 13 height 5
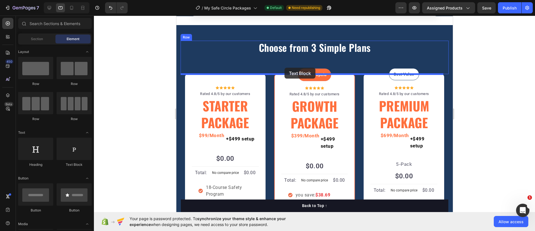
drag, startPoint x: 248, startPoint y: 171, endPoint x: 284, endPoint y: 68, distance: 109.8
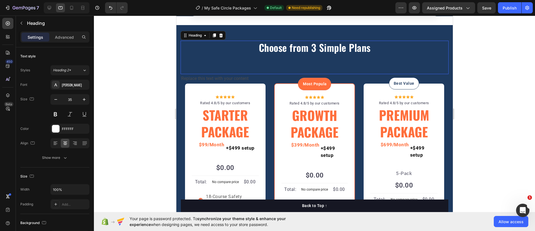
click at [296, 63] on div "Choose from 3 Simple Plans Heading 0" at bounding box center [314, 57] width 268 height 33
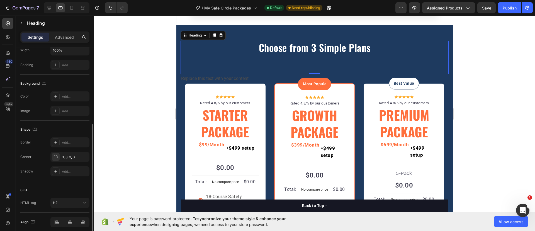
scroll to position [70, 0]
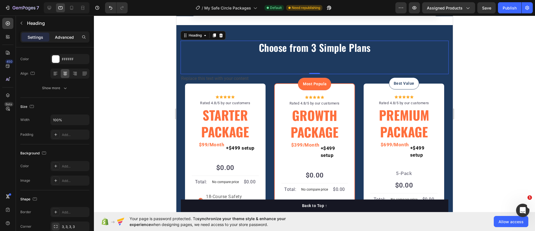
click at [64, 34] on p "Advanced" at bounding box center [64, 37] width 19 height 6
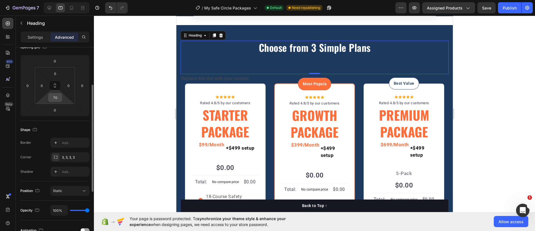
click at [56, 97] on input "70" at bounding box center [55, 97] width 11 height 8
type input "10"
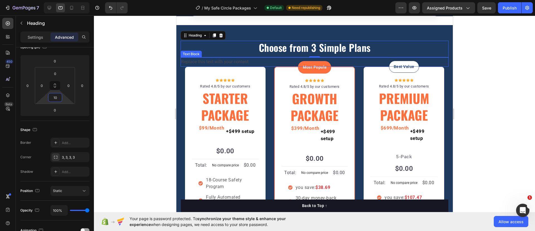
click at [271, 62] on div "Replace this text with your content" at bounding box center [314, 61] width 268 height 9
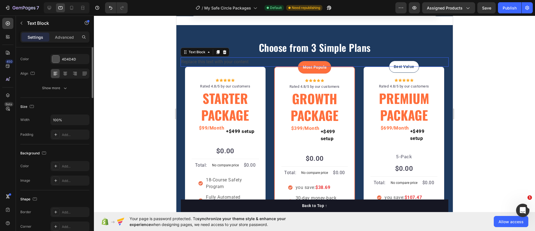
scroll to position [0, 0]
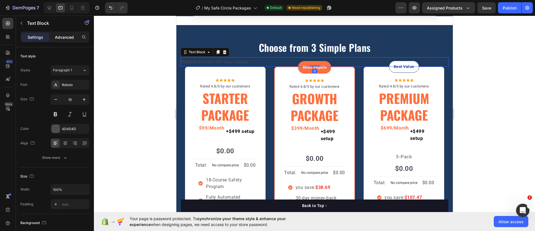
click at [67, 36] on p "Advanced" at bounding box center [64, 37] width 19 height 6
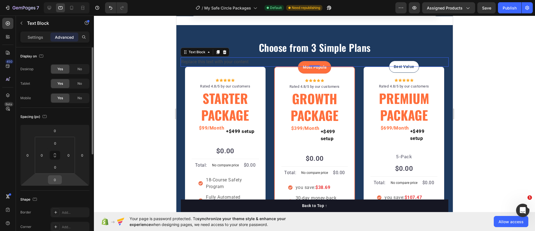
click at [58, 177] on input "0" at bounding box center [54, 180] width 11 height 8
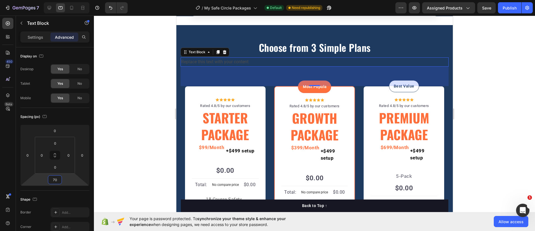
type input "70"
click at [286, 62] on div "Replace this text with your content" at bounding box center [314, 61] width 268 height 9
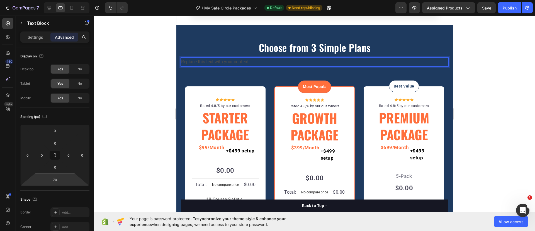
click at [300, 62] on p "Replace this text with your content" at bounding box center [314, 62] width 267 height 8
click at [41, 38] on p "Settings" at bounding box center [36, 37] width 16 height 6
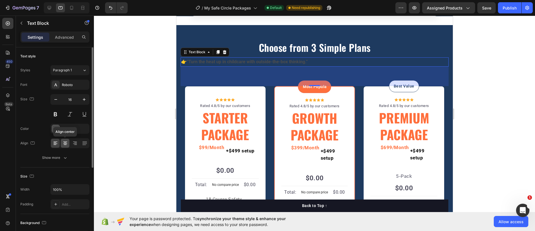
click at [68, 143] on div at bounding box center [65, 143] width 9 height 9
click at [55, 126] on div at bounding box center [55, 128] width 7 height 7
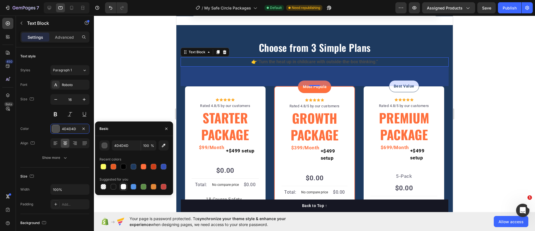
click at [121, 186] on div at bounding box center [124, 187] width 6 height 6
type input "FFFFFF"
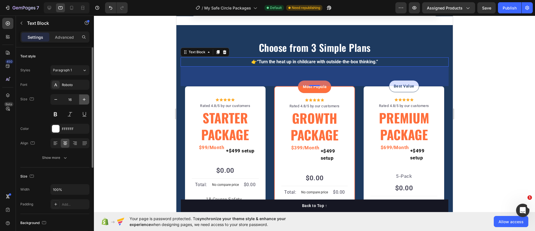
click at [82, 99] on icon "button" at bounding box center [84, 100] width 6 height 6
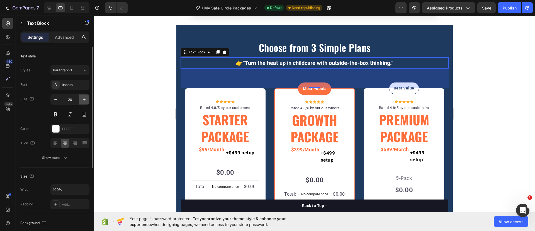
click at [82, 99] on icon "button" at bounding box center [84, 100] width 6 height 6
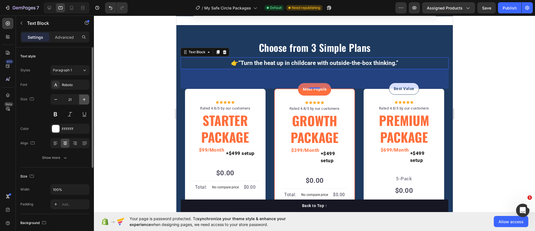
click at [82, 99] on icon "button" at bounding box center [84, 100] width 6 height 6
type input "22"
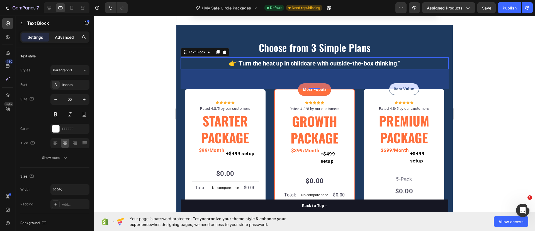
click at [67, 40] on div "Advanced" at bounding box center [64, 37] width 28 height 9
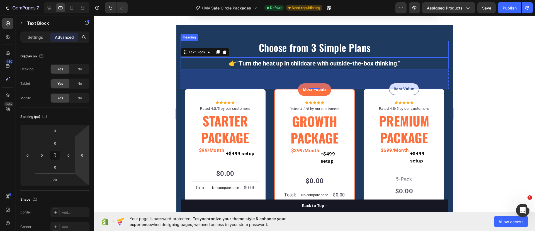
click at [287, 48] on p "Choose from 3 Simple Plans" at bounding box center [314, 47] width 267 height 13
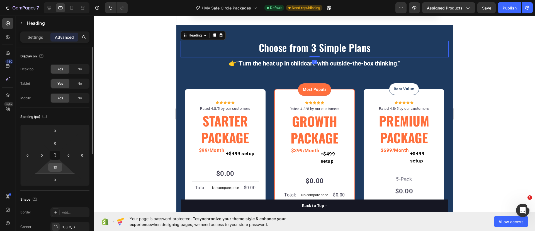
click at [59, 168] on input "10" at bounding box center [55, 167] width 11 height 8
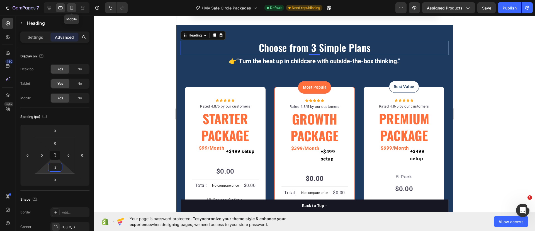
click at [73, 8] on icon at bounding box center [71, 8] width 3 height 4
type input "42"
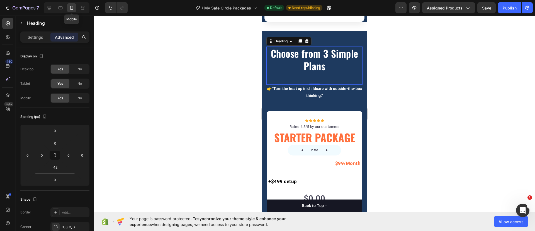
scroll to position [813, 0]
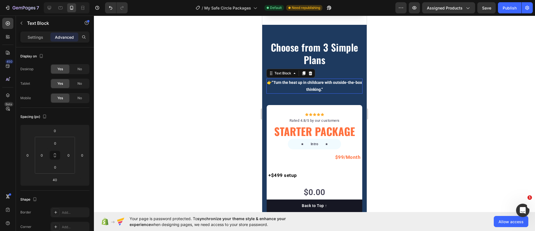
click at [323, 83] on strong "“Turn the heat up in childcare with outside-the-box thinking.”" at bounding box center [317, 85] width 90 height 11
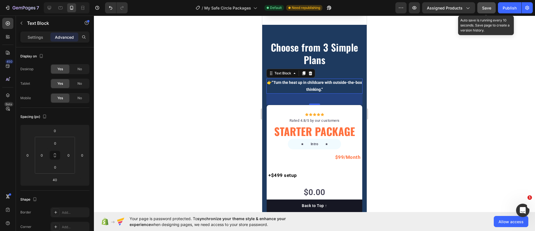
click at [489, 8] on span "Save" at bounding box center [486, 8] width 9 height 5
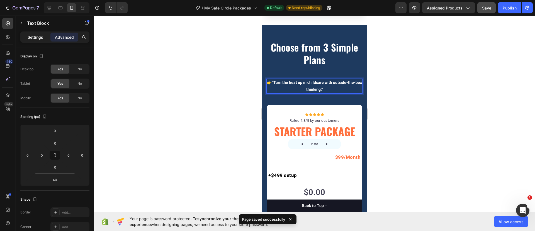
click at [38, 37] on p "Settings" at bounding box center [36, 37] width 16 height 6
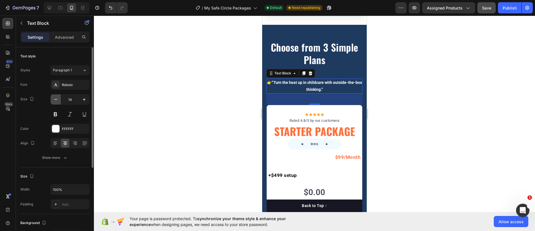
click at [57, 98] on icon "button" at bounding box center [56, 100] width 6 height 6
type input "13"
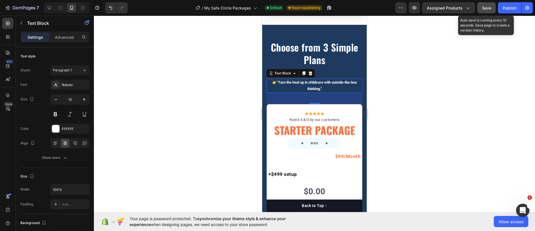
click at [482, 8] on span "Save" at bounding box center [486, 8] width 9 height 5
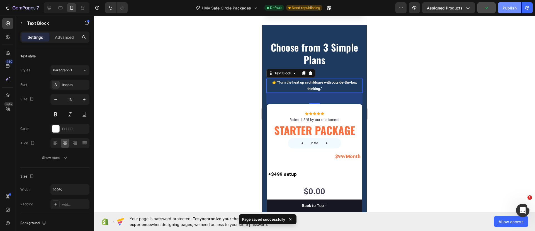
click at [506, 9] on div "Publish" at bounding box center [510, 8] width 14 height 6
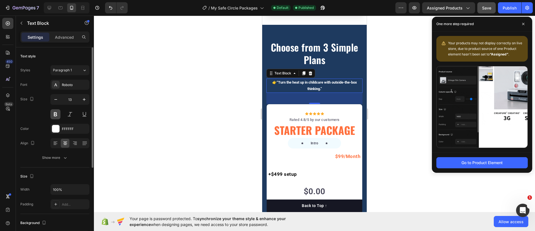
click at [56, 115] on button at bounding box center [55, 114] width 10 height 10
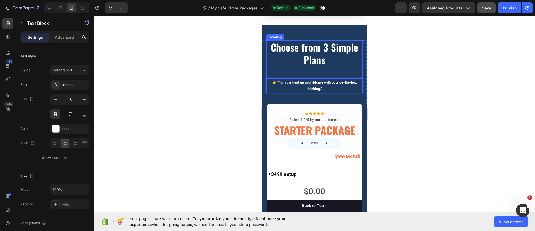
click at [287, 44] on p "Choose from 3 Simple Plans" at bounding box center [314, 53] width 95 height 25
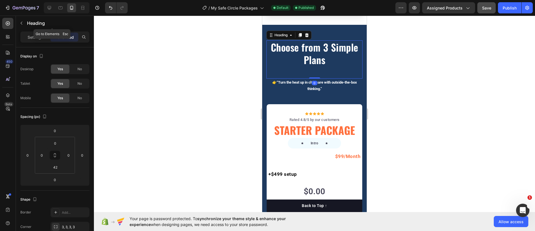
click at [32, 31] on div "Heading" at bounding box center [52, 24] width 72 height 16
click at [33, 35] on p "Settings" at bounding box center [36, 37] width 16 height 6
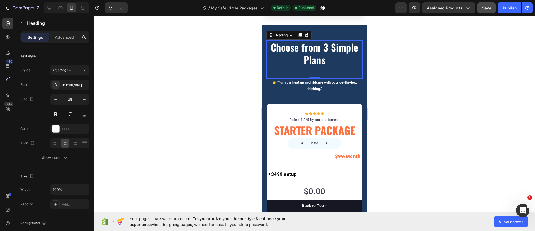
click at [33, 37] on p "Settings" at bounding box center [36, 37] width 16 height 6
click at [53, 98] on icon "button" at bounding box center [56, 100] width 6 height 6
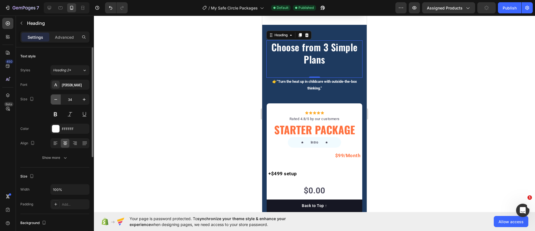
click at [53, 98] on icon "button" at bounding box center [56, 100] width 6 height 6
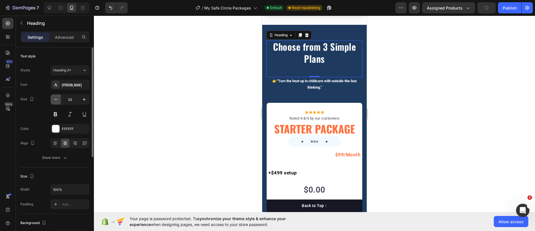
click at [53, 98] on icon "button" at bounding box center [56, 100] width 6 height 6
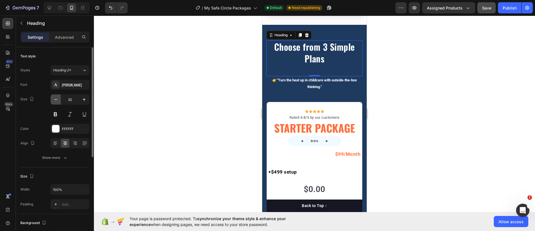
click at [53, 98] on icon "button" at bounding box center [56, 100] width 6 height 6
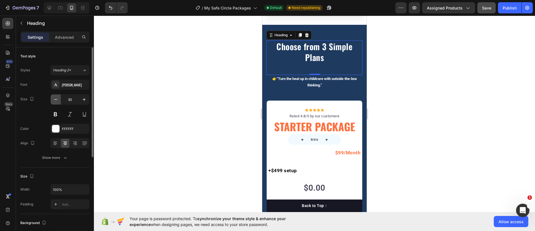
click at [53, 98] on icon "button" at bounding box center [56, 100] width 6 height 6
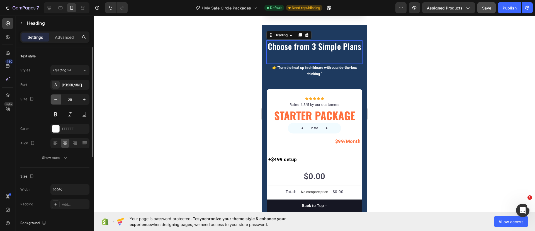
click at [53, 98] on icon "button" at bounding box center [56, 100] width 6 height 6
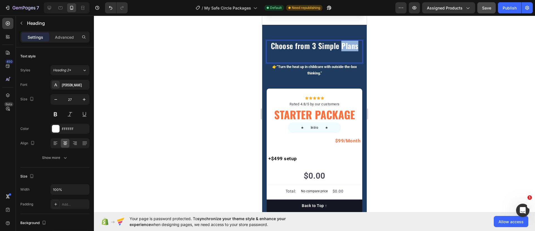
click at [347, 41] on p "Choose from 3 Simple Plans" at bounding box center [314, 46] width 95 height 10
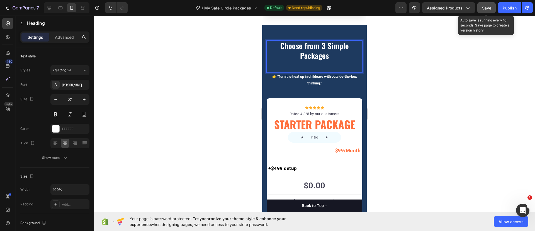
click at [488, 10] on span "Save" at bounding box center [486, 8] width 9 height 5
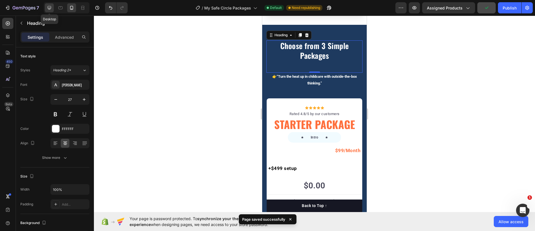
click at [47, 8] on icon at bounding box center [50, 8] width 6 height 6
type input "40"
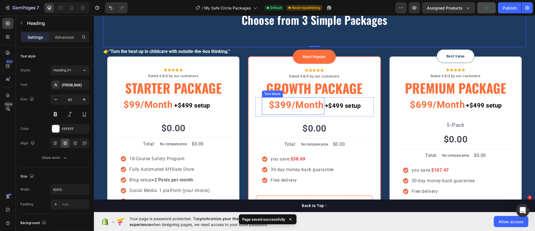
scroll to position [692, 0]
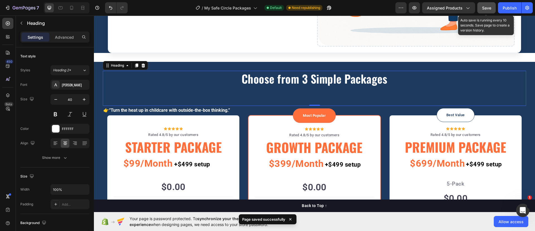
click at [493, 9] on button "Save" at bounding box center [486, 7] width 18 height 11
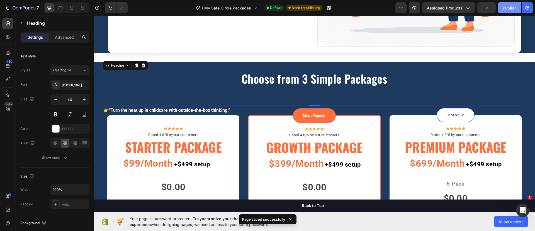
click at [503, 8] on div "Publish" at bounding box center [510, 8] width 14 height 6
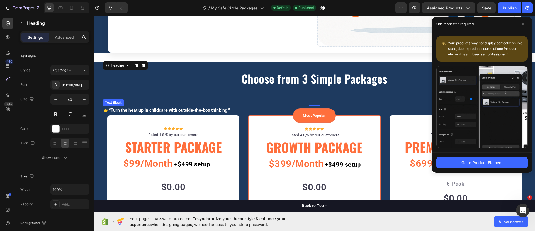
click at [199, 108] on strong "“Turn the heat up in childcare with outside-the-box thinking.”" at bounding box center [169, 110] width 121 height 5
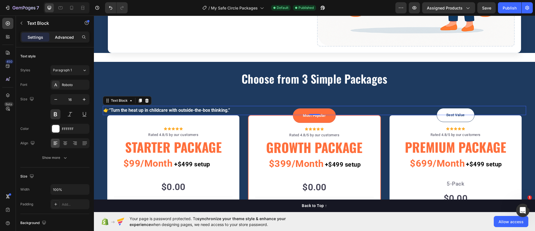
click at [67, 37] on p "Advanced" at bounding box center [64, 37] width 19 height 6
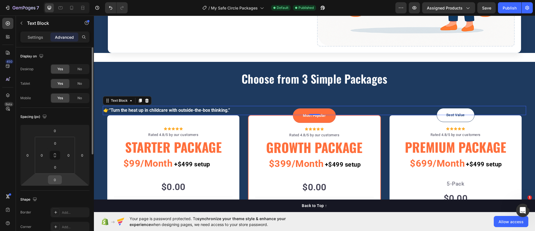
click at [57, 176] on input "0" at bounding box center [54, 180] width 11 height 8
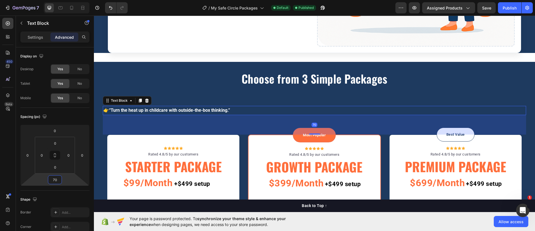
type input "70"
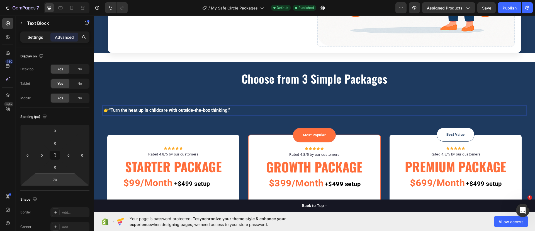
click at [39, 34] on p "Settings" at bounding box center [36, 37] width 16 height 6
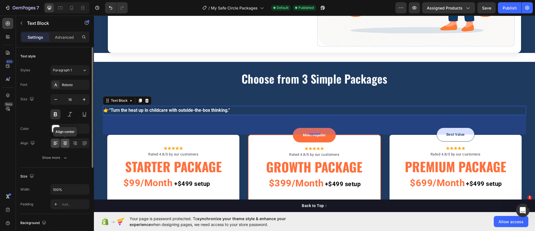
click at [67, 142] on icon at bounding box center [65, 142] width 4 height 1
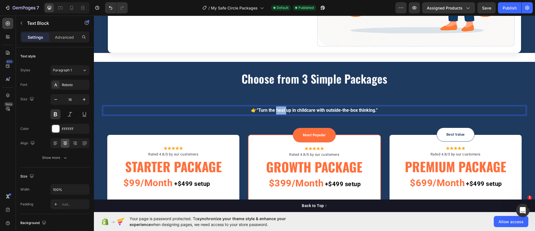
click at [278, 106] on p "👉 “Turn the heat up in childcare with outside-the-box thinking.”" at bounding box center [314, 110] width 422 height 8
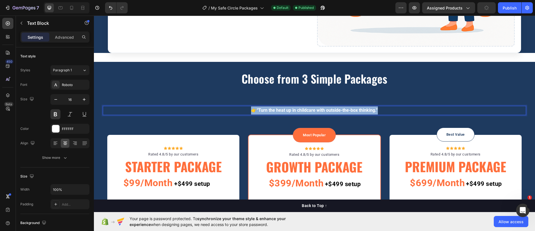
click at [278, 106] on p "👉 “Turn the heat up in childcare with outside-the-box thinking.”" at bounding box center [314, 110] width 422 height 8
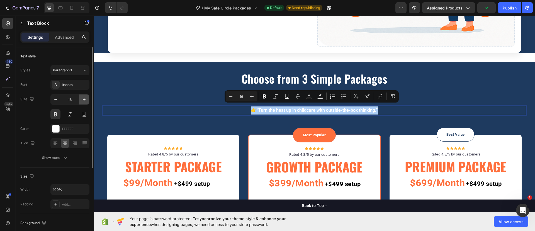
click at [85, 97] on icon "button" at bounding box center [84, 100] width 6 height 6
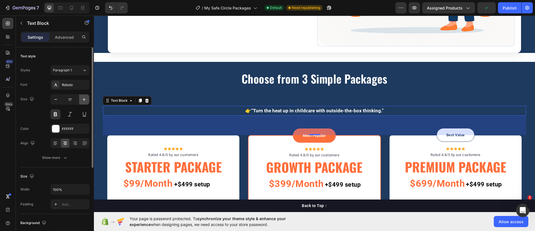
click at [85, 97] on icon "button" at bounding box center [84, 100] width 6 height 6
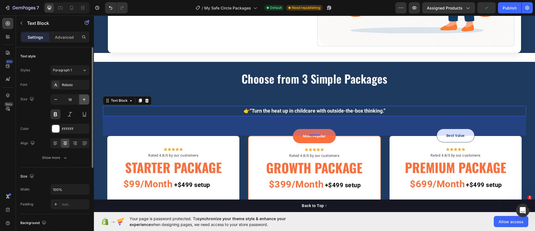
click at [85, 97] on icon "button" at bounding box center [84, 100] width 6 height 6
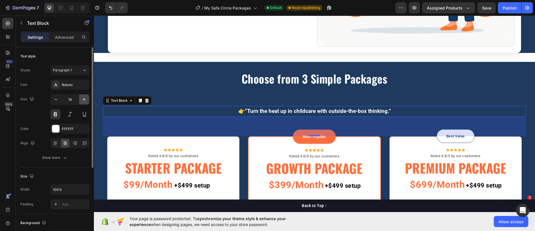
click at [85, 97] on icon "button" at bounding box center [84, 100] width 6 height 6
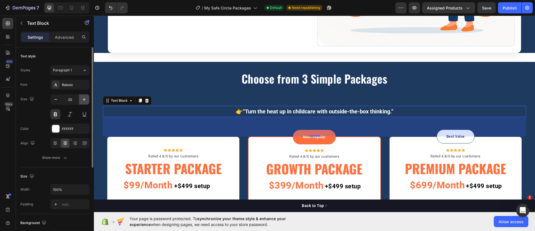
click at [85, 97] on icon "button" at bounding box center [84, 100] width 6 height 6
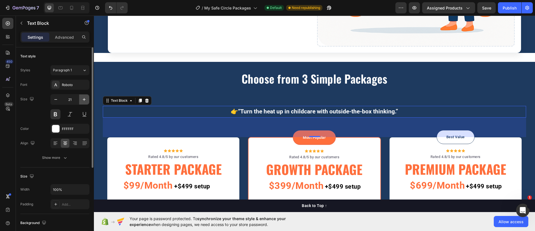
click at [85, 97] on icon "button" at bounding box center [84, 100] width 6 height 6
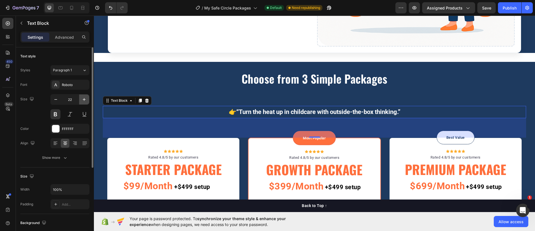
click at [85, 97] on icon "button" at bounding box center [84, 100] width 6 height 6
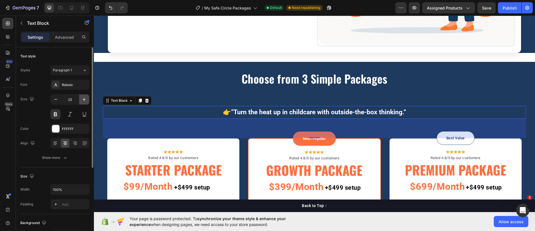
click at [85, 97] on icon "button" at bounding box center [84, 100] width 6 height 6
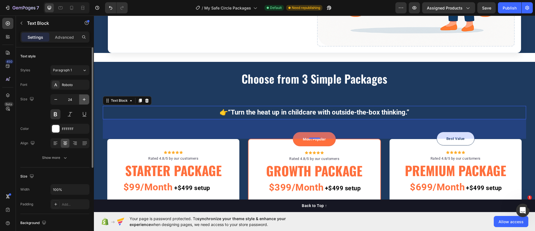
click at [85, 97] on icon "button" at bounding box center [84, 100] width 6 height 6
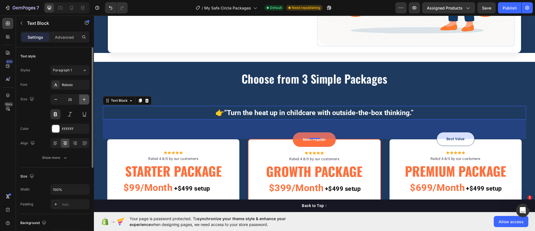
click at [85, 97] on icon "button" at bounding box center [84, 100] width 6 height 6
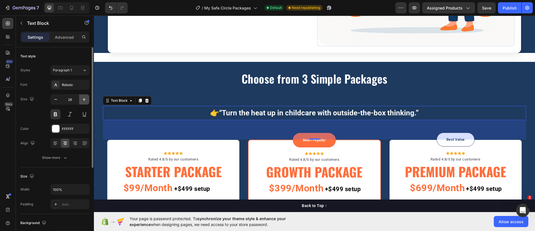
click at [85, 97] on icon "button" at bounding box center [84, 100] width 6 height 6
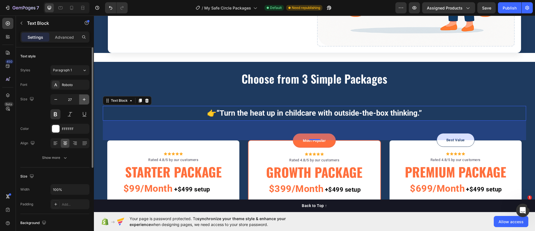
click at [85, 97] on icon "button" at bounding box center [84, 100] width 6 height 6
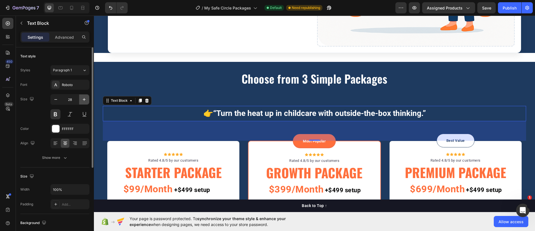
click at [85, 97] on icon "button" at bounding box center [84, 100] width 6 height 6
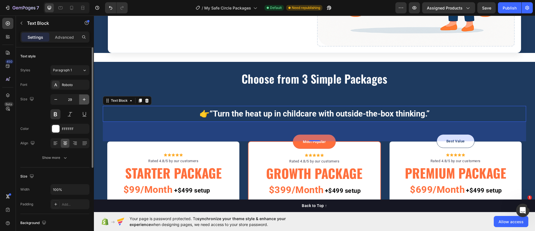
click at [85, 97] on icon "button" at bounding box center [84, 100] width 6 height 6
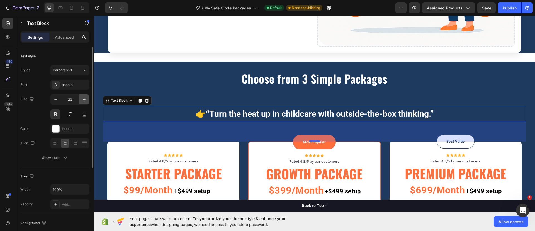
click at [85, 97] on icon "button" at bounding box center [84, 100] width 6 height 6
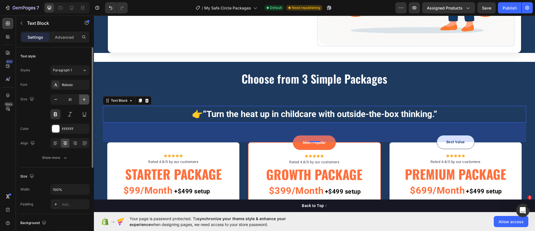
click at [85, 97] on icon "button" at bounding box center [84, 100] width 6 height 6
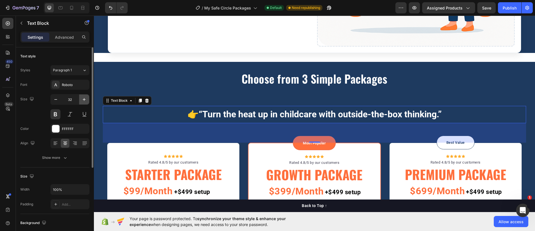
click at [85, 97] on icon "button" at bounding box center [84, 100] width 6 height 6
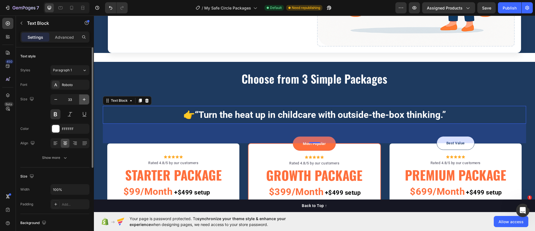
click at [85, 97] on icon "button" at bounding box center [84, 100] width 6 height 6
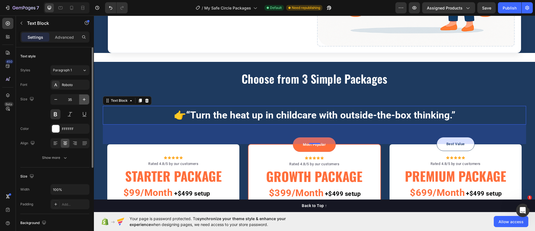
click at [85, 97] on icon "button" at bounding box center [84, 100] width 6 height 6
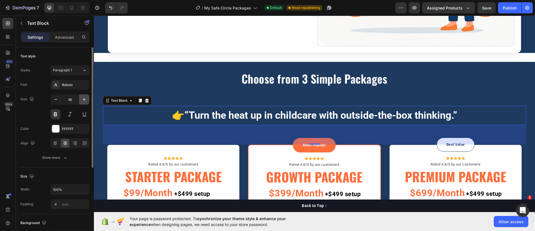
click at [85, 97] on icon "button" at bounding box center [84, 100] width 6 height 6
type input "37"
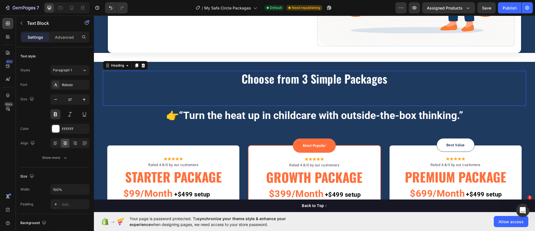
click at [245, 88] on div "Choose from 3 Simple Packages Heading 0" at bounding box center [314, 88] width 423 height 35
click at [63, 37] on p "Advanced" at bounding box center [64, 37] width 19 height 6
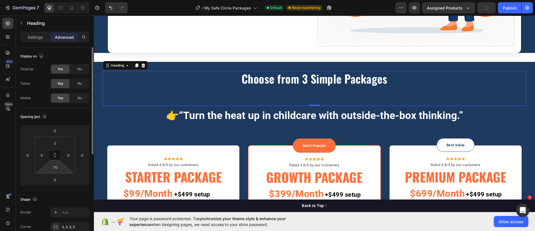
click at [57, 167] on input "70" at bounding box center [55, 167] width 11 height 8
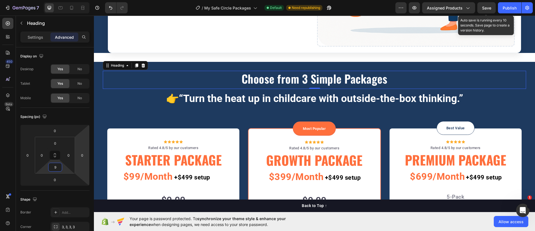
type input "9"
click at [491, 7] on span "Save" at bounding box center [486, 8] width 9 height 5
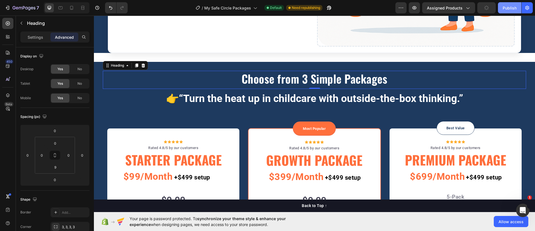
click at [507, 8] on div "Publish" at bounding box center [510, 8] width 14 height 6
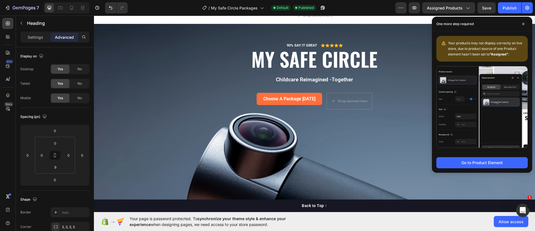
scroll to position [0, 0]
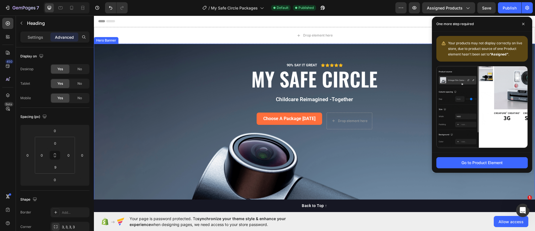
click at [126, 65] on div "Background Image" at bounding box center [314, 136] width 441 height 184
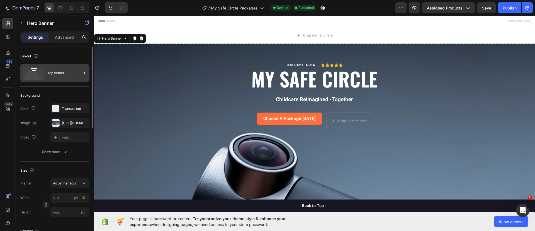
click at [67, 73] on div "Top center" at bounding box center [64, 73] width 34 height 13
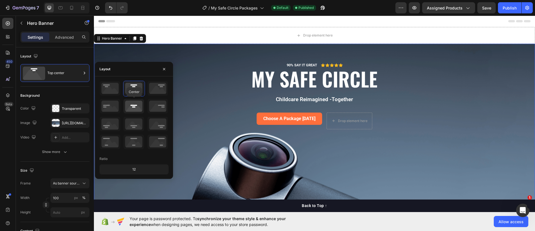
click at [133, 107] on icon at bounding box center [133, 106] width 21 height 14
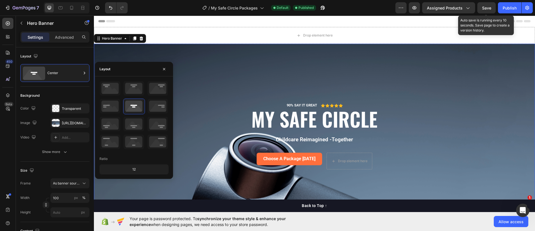
click at [489, 5] on div "Save" at bounding box center [486, 8] width 9 height 6
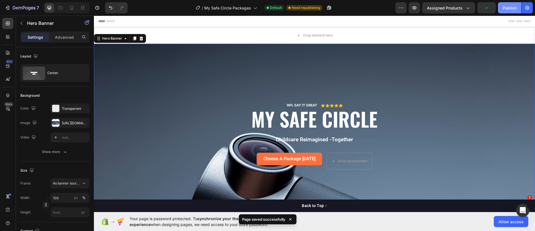
click at [510, 8] on div "Publish" at bounding box center [510, 8] width 14 height 6
click at [71, 9] on icon at bounding box center [72, 8] width 6 height 6
type input "Auto"
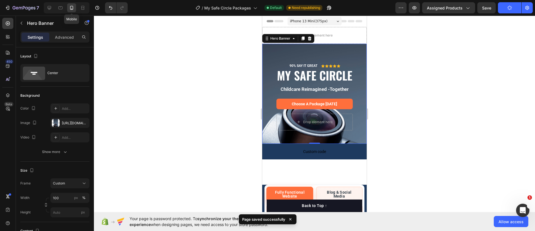
scroll to position [9, 0]
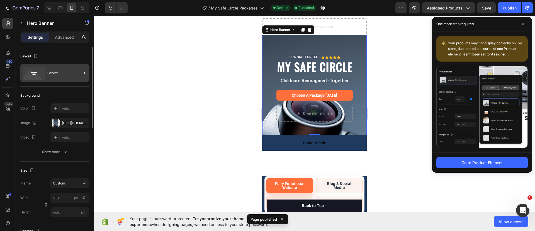
click at [82, 72] on icon at bounding box center [85, 73] width 6 height 6
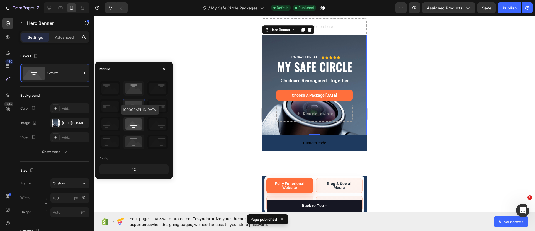
click at [133, 124] on icon at bounding box center [133, 124] width 21 height 14
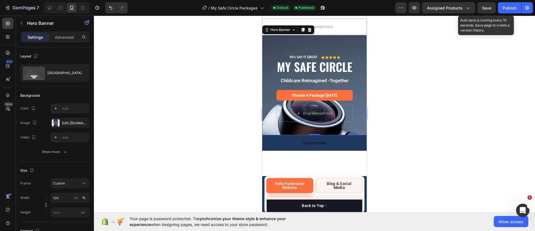
click at [487, 10] on span "Save" at bounding box center [486, 8] width 9 height 5
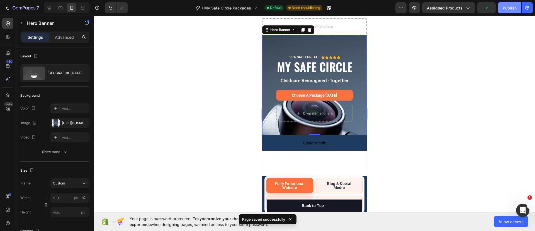
click at [509, 9] on div "Publish" at bounding box center [510, 8] width 14 height 6
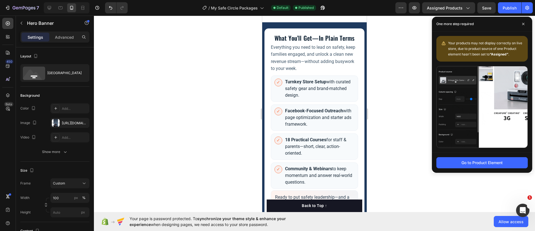
scroll to position [488, 0]
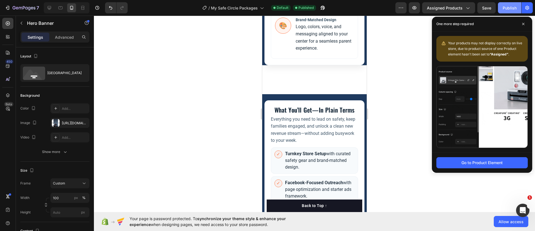
click at [503, 9] on div "Publish" at bounding box center [510, 8] width 14 height 6
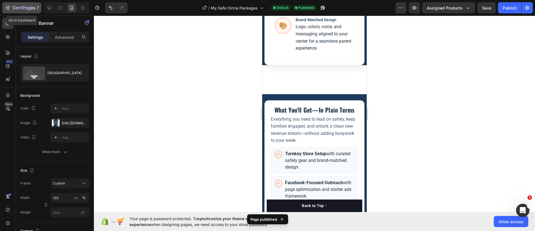
click at [16, 6] on icon "button" at bounding box center [24, 8] width 23 height 5
